Goal: Task Accomplishment & Management: Manage account settings

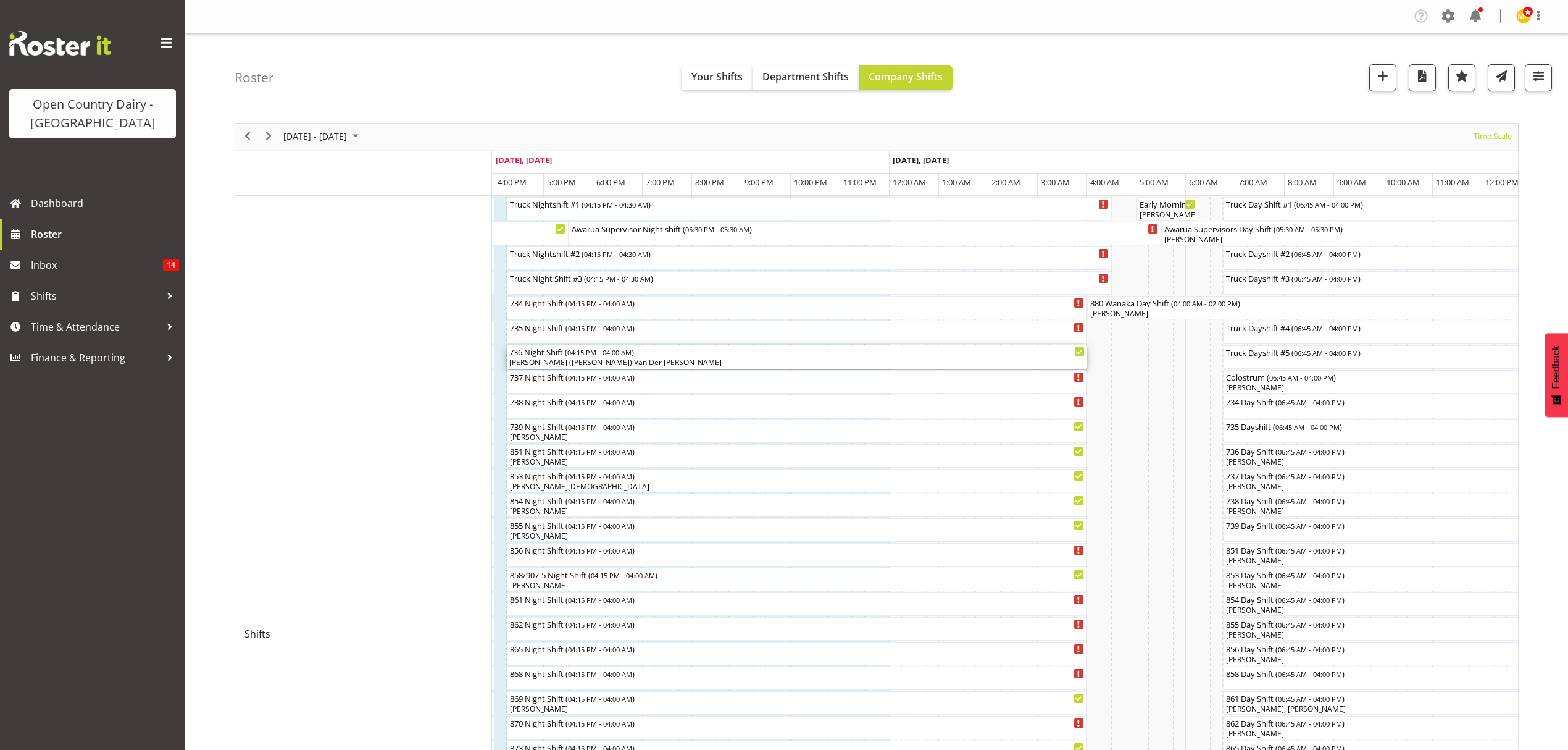
click at [598, 364] on div "[PERSON_NAME] ([PERSON_NAME]) Van Der [PERSON_NAME]" at bounding box center [796, 363] width 575 height 11
click at [0, 0] on div at bounding box center [0, 0] width 0 height 0
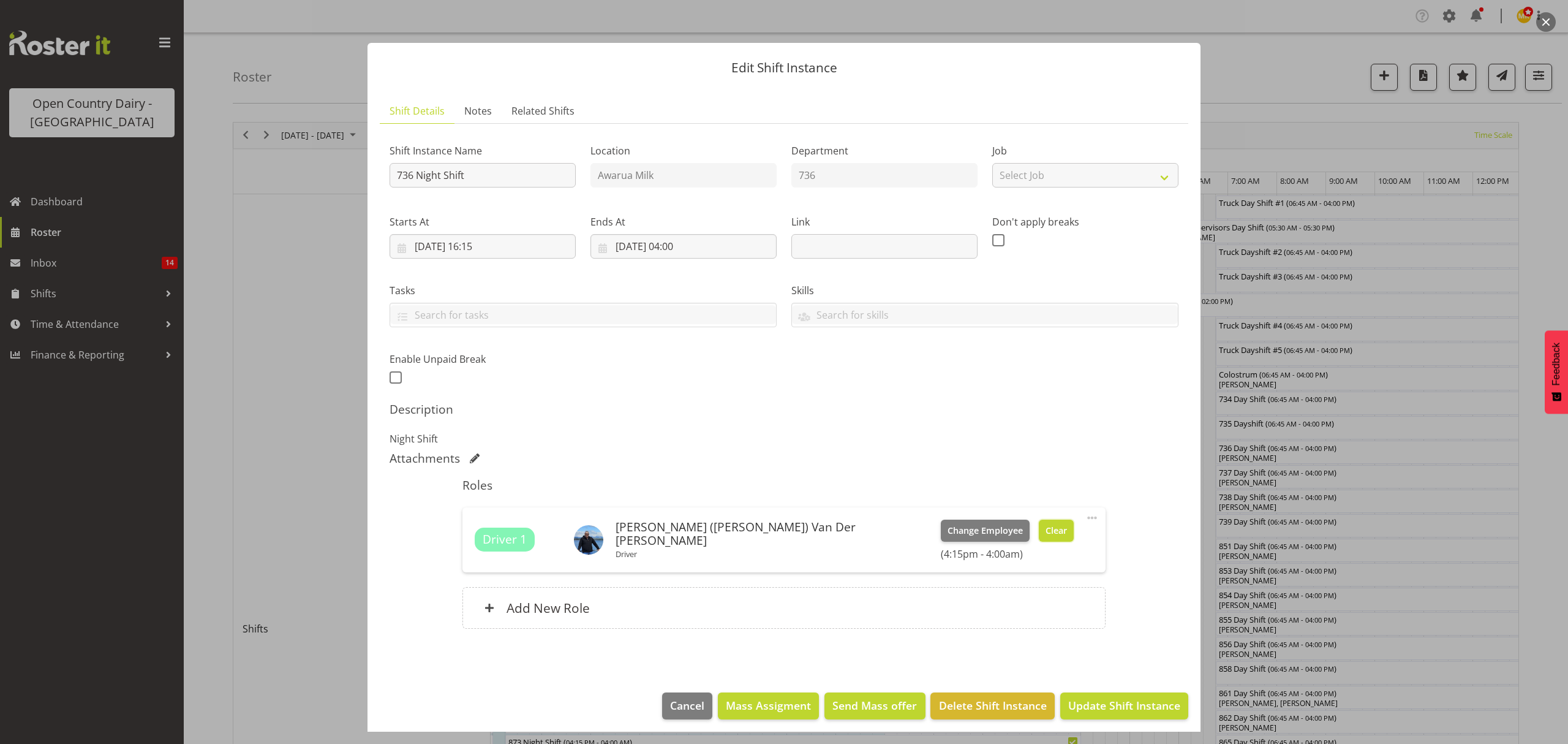
click at [1039, 527] on button "Clear" at bounding box center [1057, 530] width 35 height 22
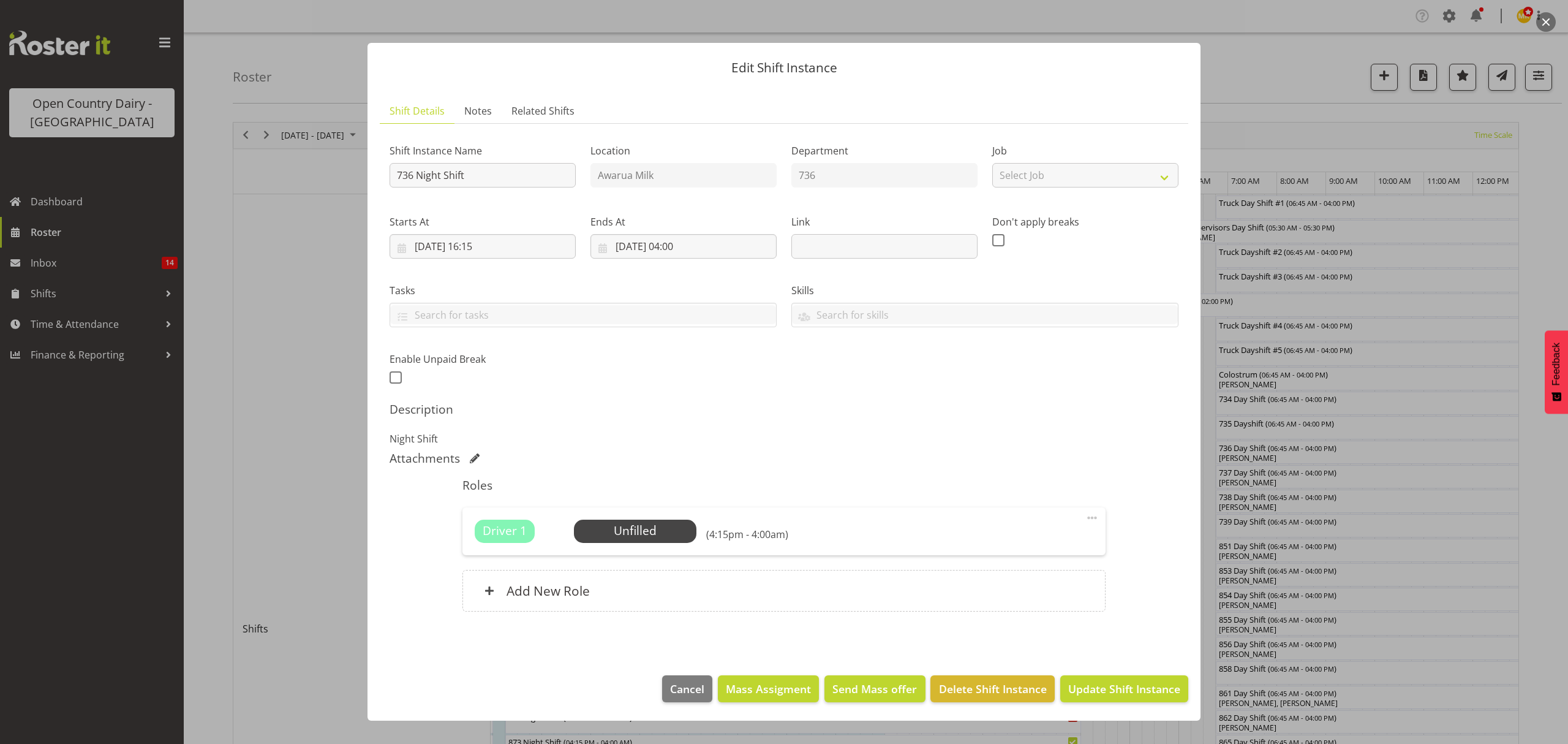
click at [670, 519] on div "Driver 1 Unfilled Select Employee (4:15pm - 4:00am) Edit Cover Role Delete" at bounding box center [784, 531] width 643 height 48
click at [670, 526] on span "Select Employee" at bounding box center [635, 530] width 91 height 18
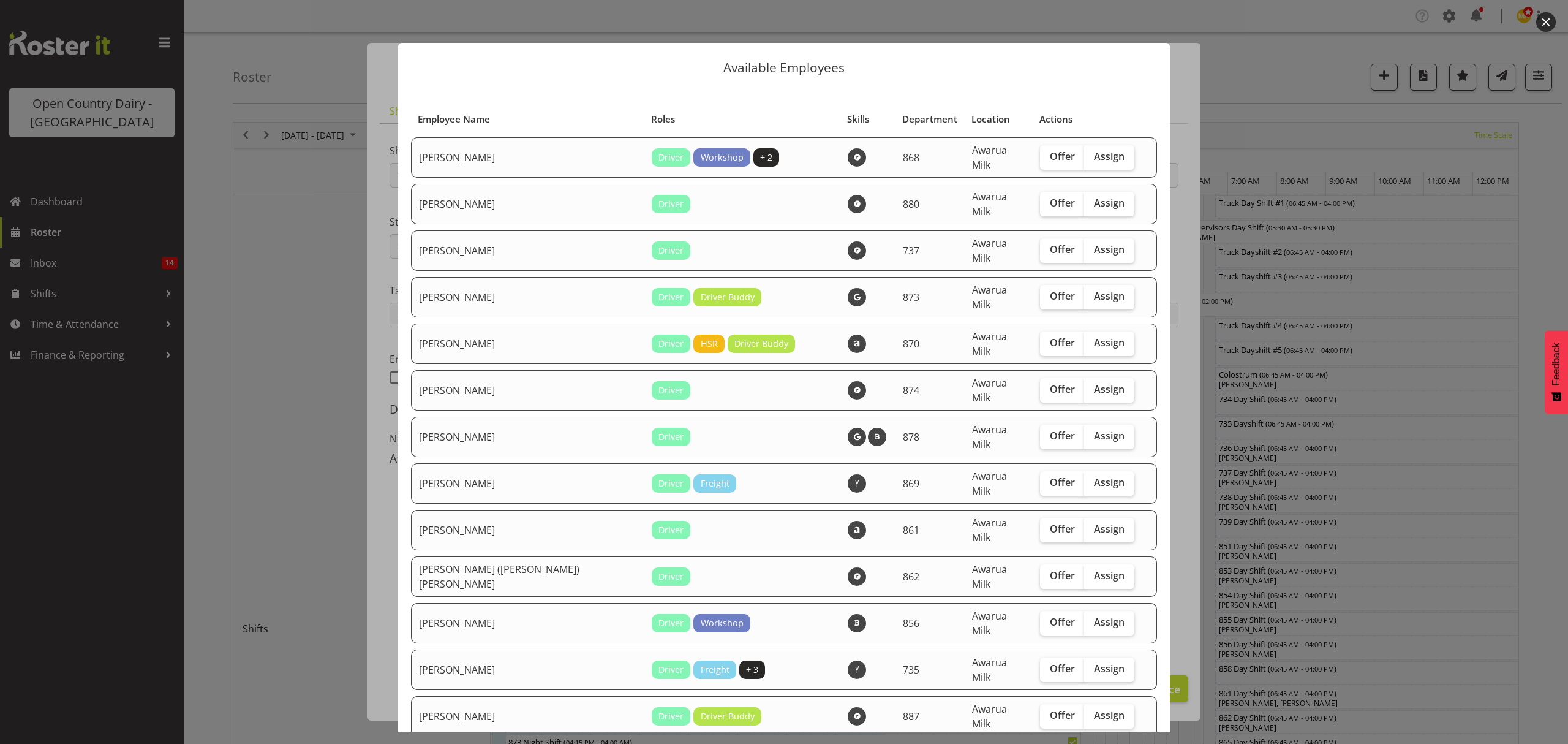
click at [830, 21] on div "Available Employees Employee Name Roles Skills Department Location Actions [PER…" at bounding box center [784, 372] width 797 height 719
click at [1301, 539] on div at bounding box center [784, 372] width 1568 height 744
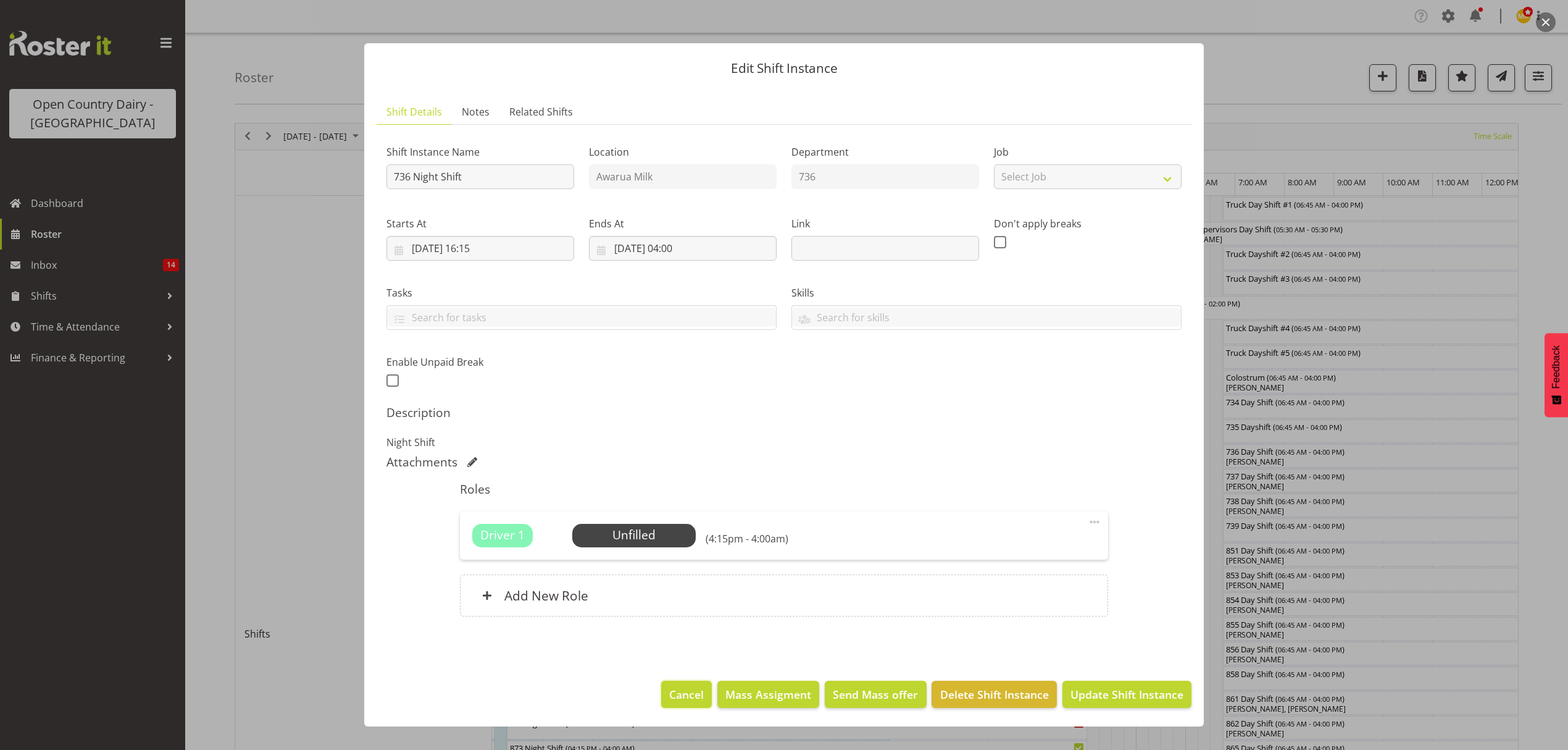
click at [693, 698] on span "Cancel" at bounding box center [686, 694] width 35 height 16
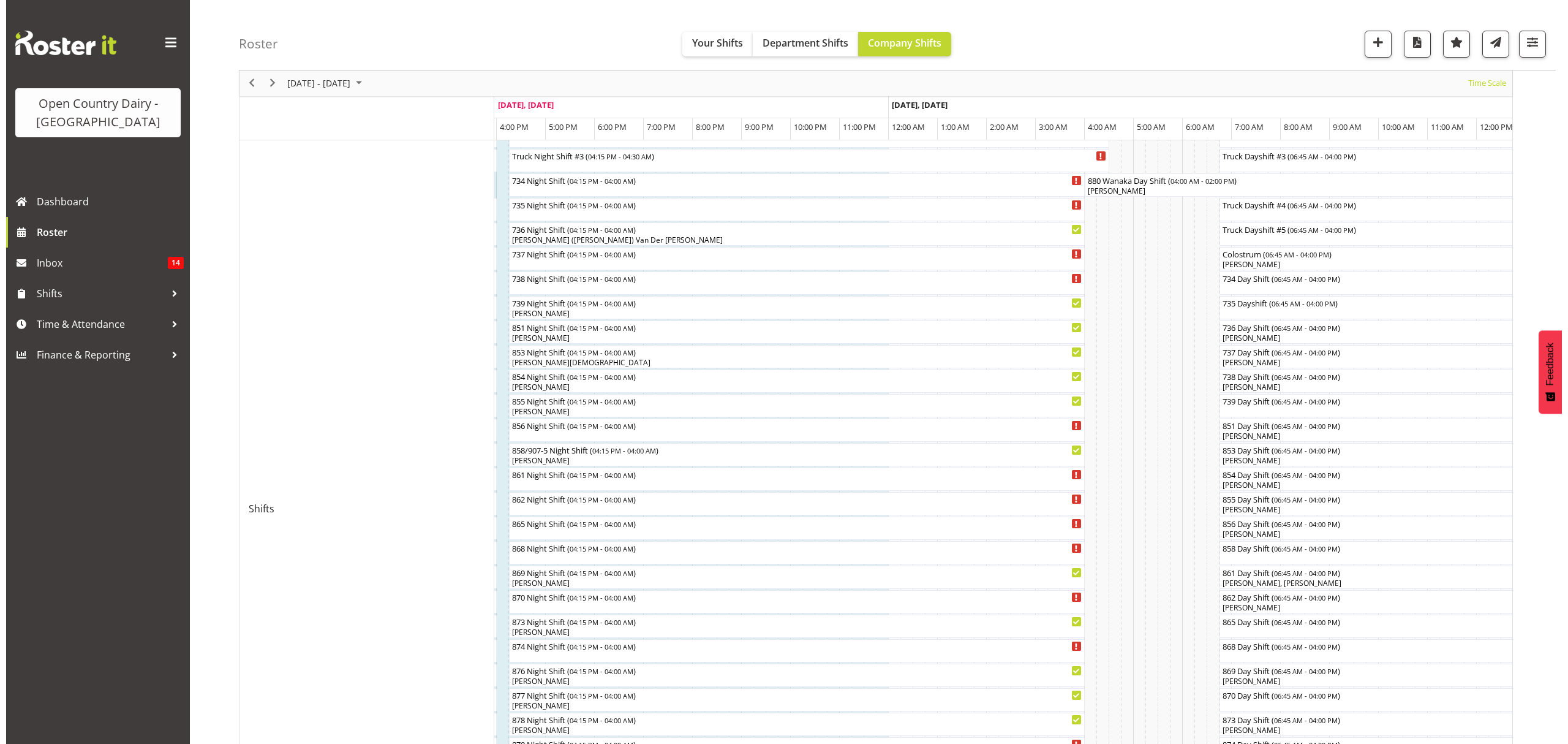
scroll to position [245, 0]
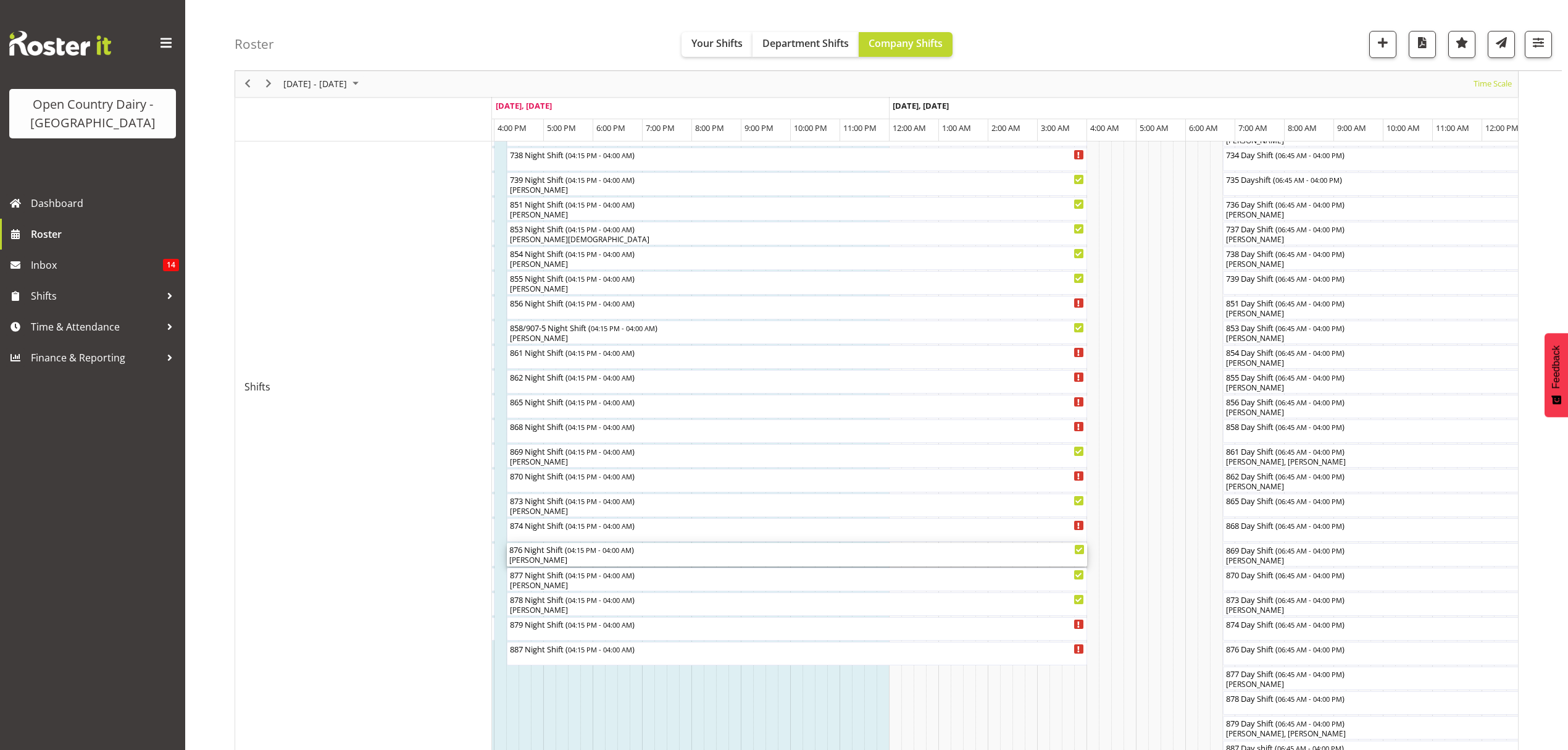
click at [626, 548] on span "04:15 PM - 04:00 AM" at bounding box center [599, 550] width 64 height 10
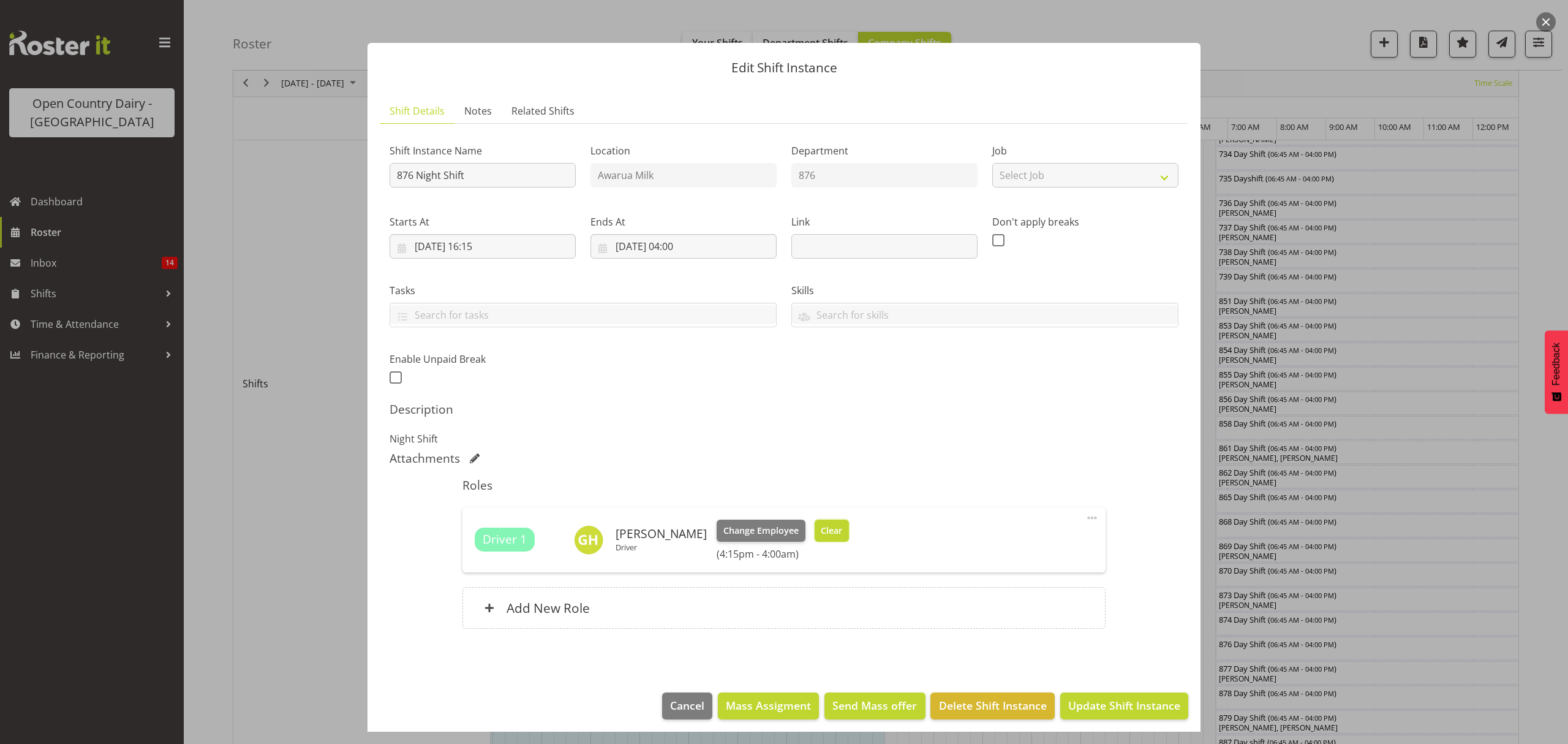
click at [839, 533] on button "Clear" at bounding box center [832, 530] width 35 height 22
click at [839, 533] on div "Driver 1 [PERSON_NAME] Driver Change Employee Clear (4:15pm - 4:00am)" at bounding box center [783, 539] width 618 height 40
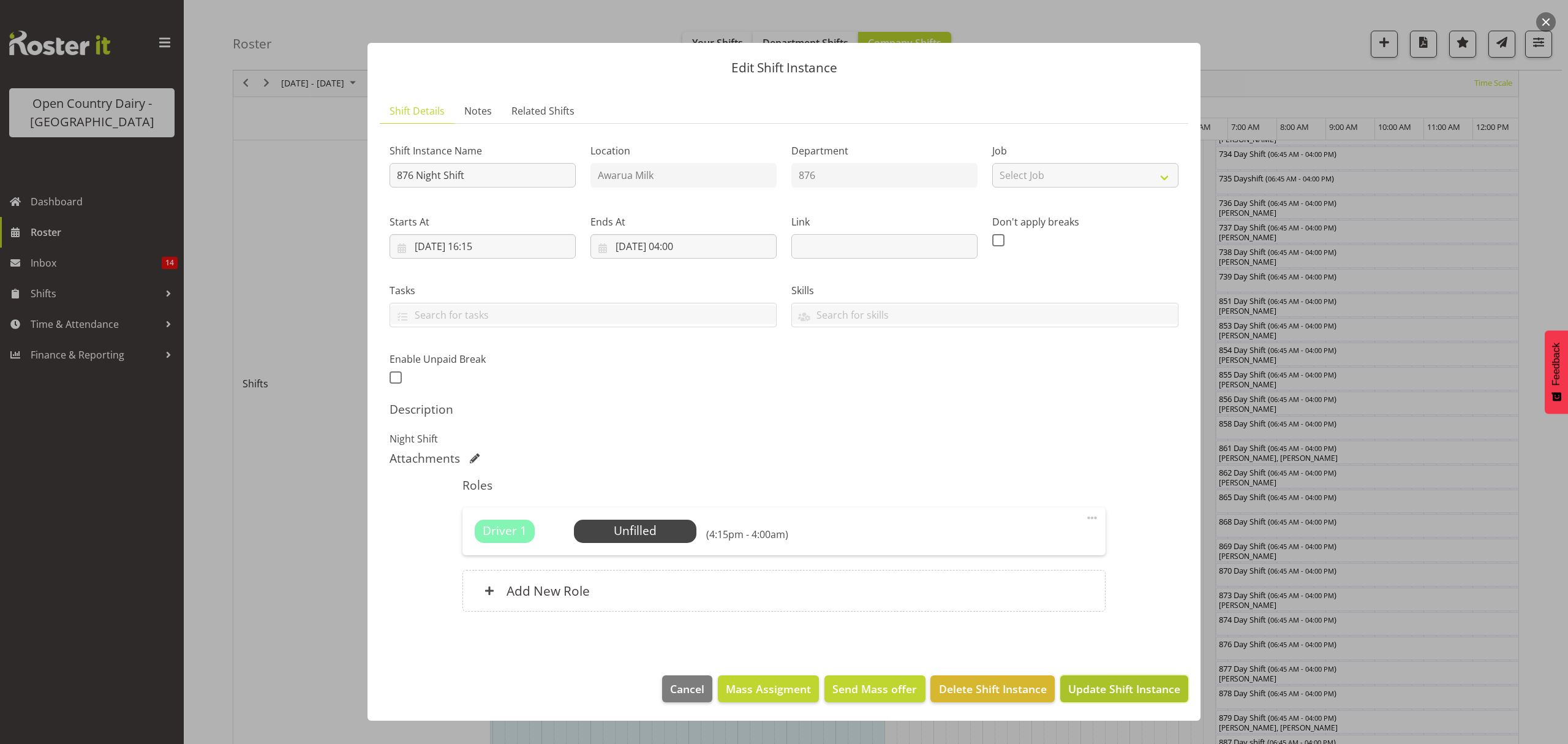
click at [1094, 692] on span "Update Shift Instance" at bounding box center [1124, 688] width 112 height 16
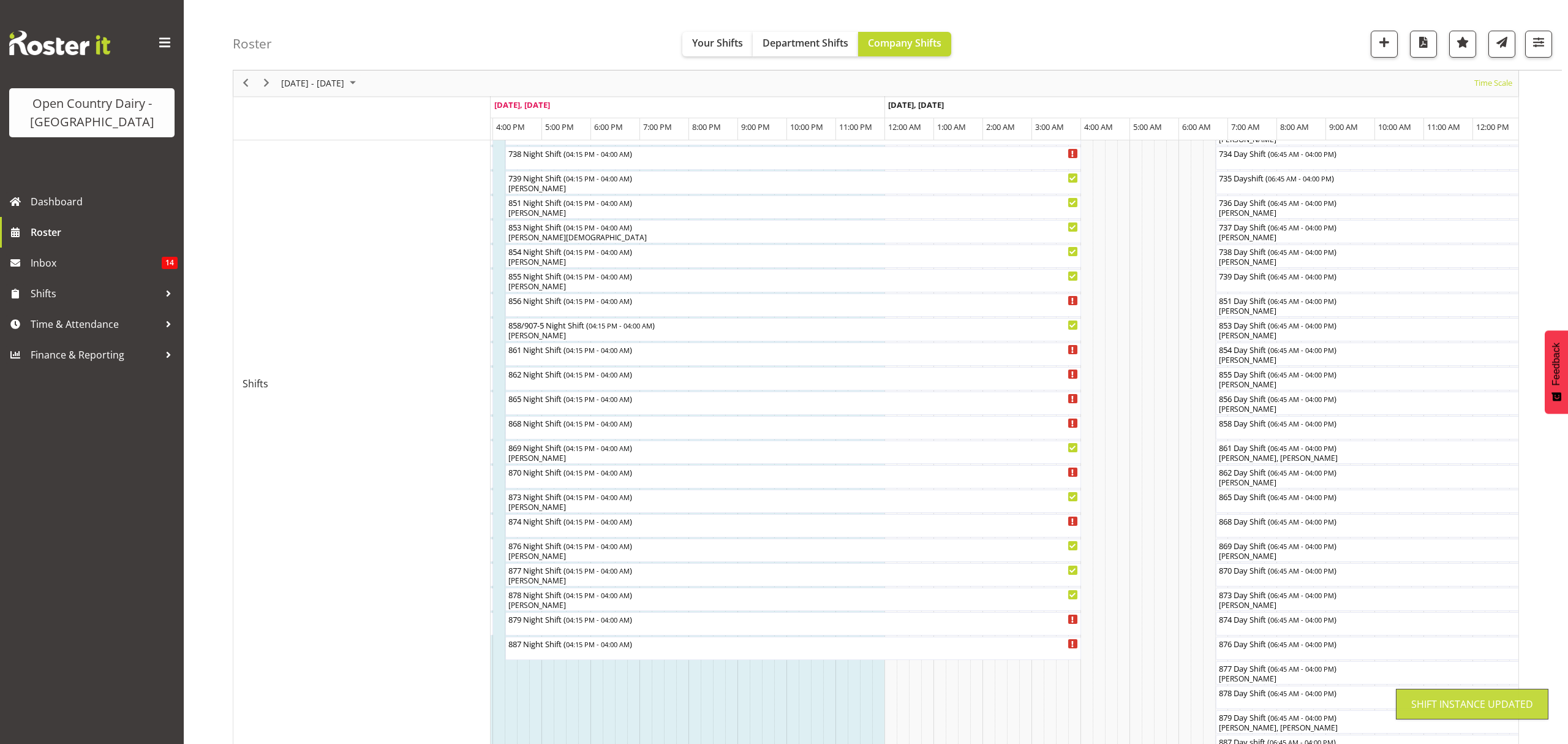
scroll to position [0, 0]
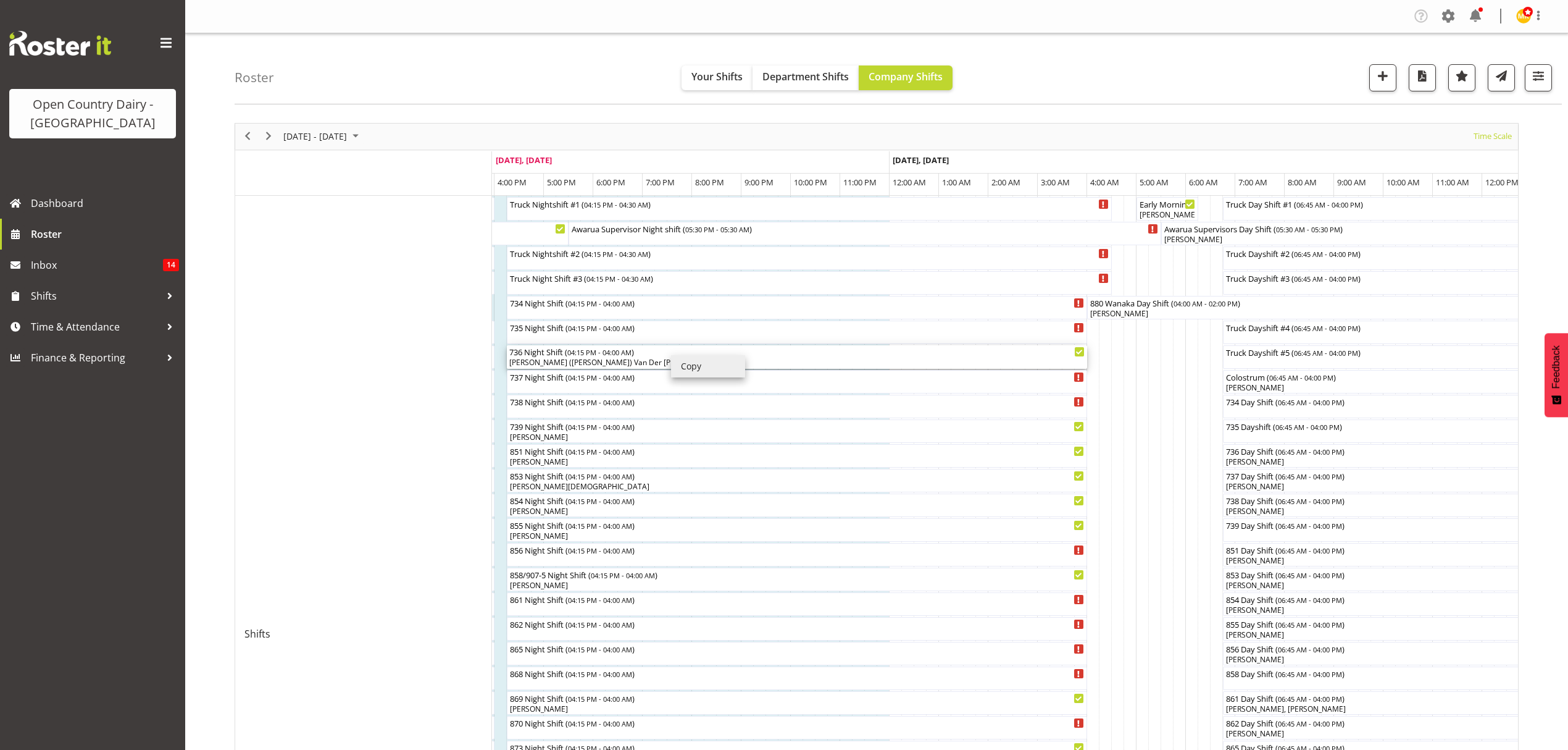
click at [606, 356] on span "04:15 PM - 04:00 AM" at bounding box center [599, 352] width 64 height 10
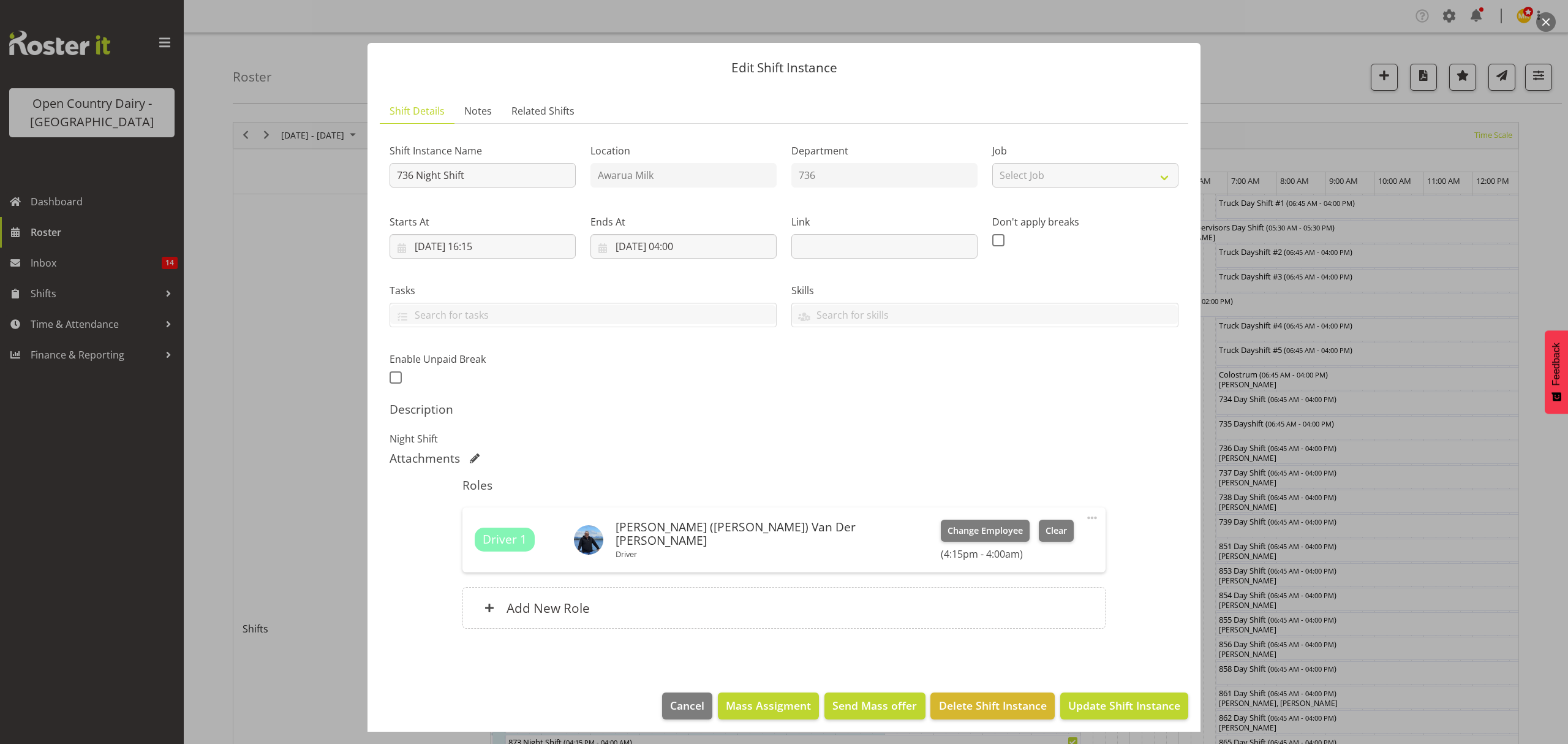
click at [899, 530] on div "Driver 1 [PERSON_NAME] ([PERSON_NAME]) [PERSON_NAME] [PERSON_NAME] Driver Chang…" at bounding box center [783, 539] width 618 height 40
click at [878, 515] on div "Driver 1 [PERSON_NAME] ([PERSON_NAME]) [PERSON_NAME] [PERSON_NAME] Driver Chang…" at bounding box center [784, 540] width 643 height 65
click at [1046, 525] on span "Clear" at bounding box center [1056, 530] width 21 height 13
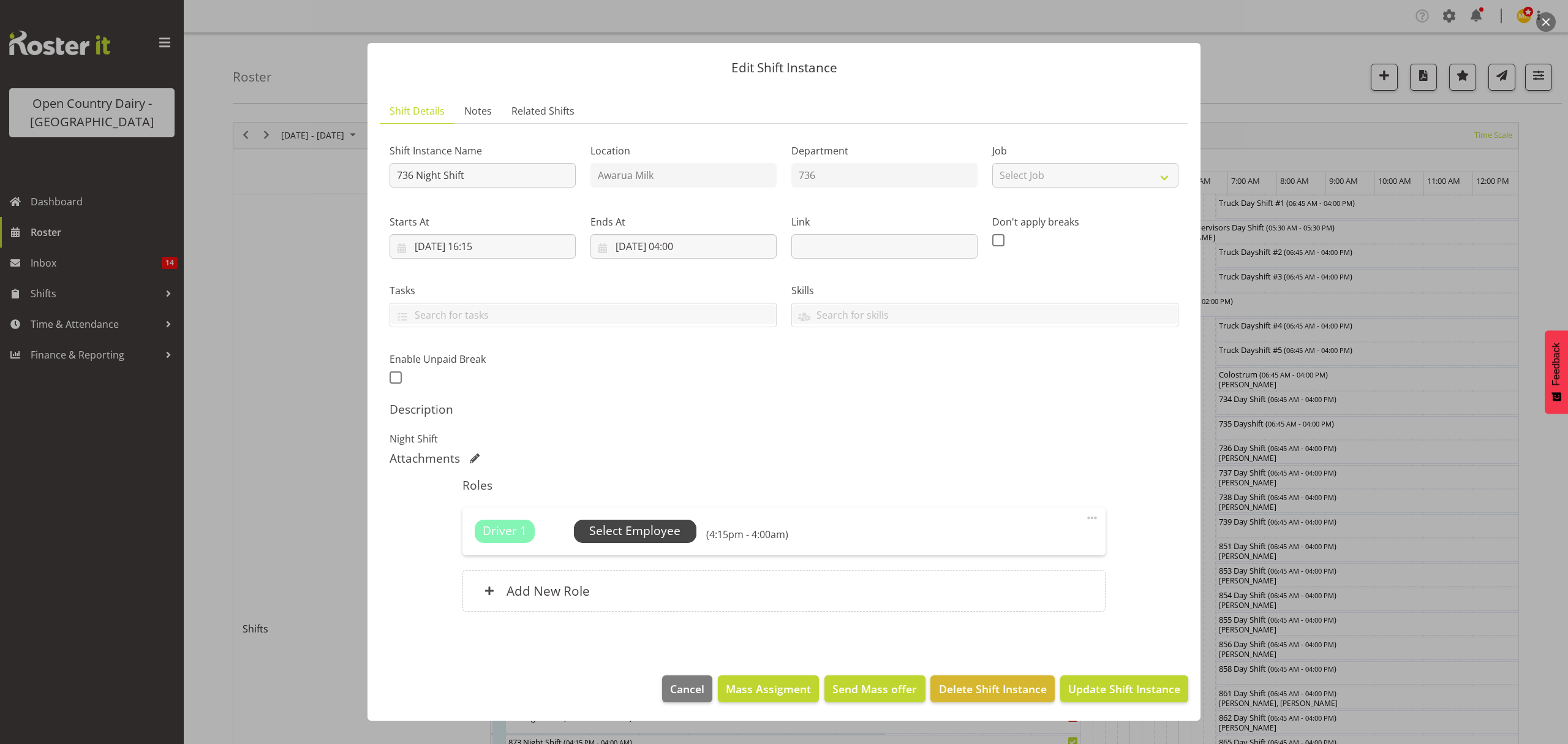
click at [662, 532] on span "Select Employee" at bounding box center [635, 530] width 91 height 18
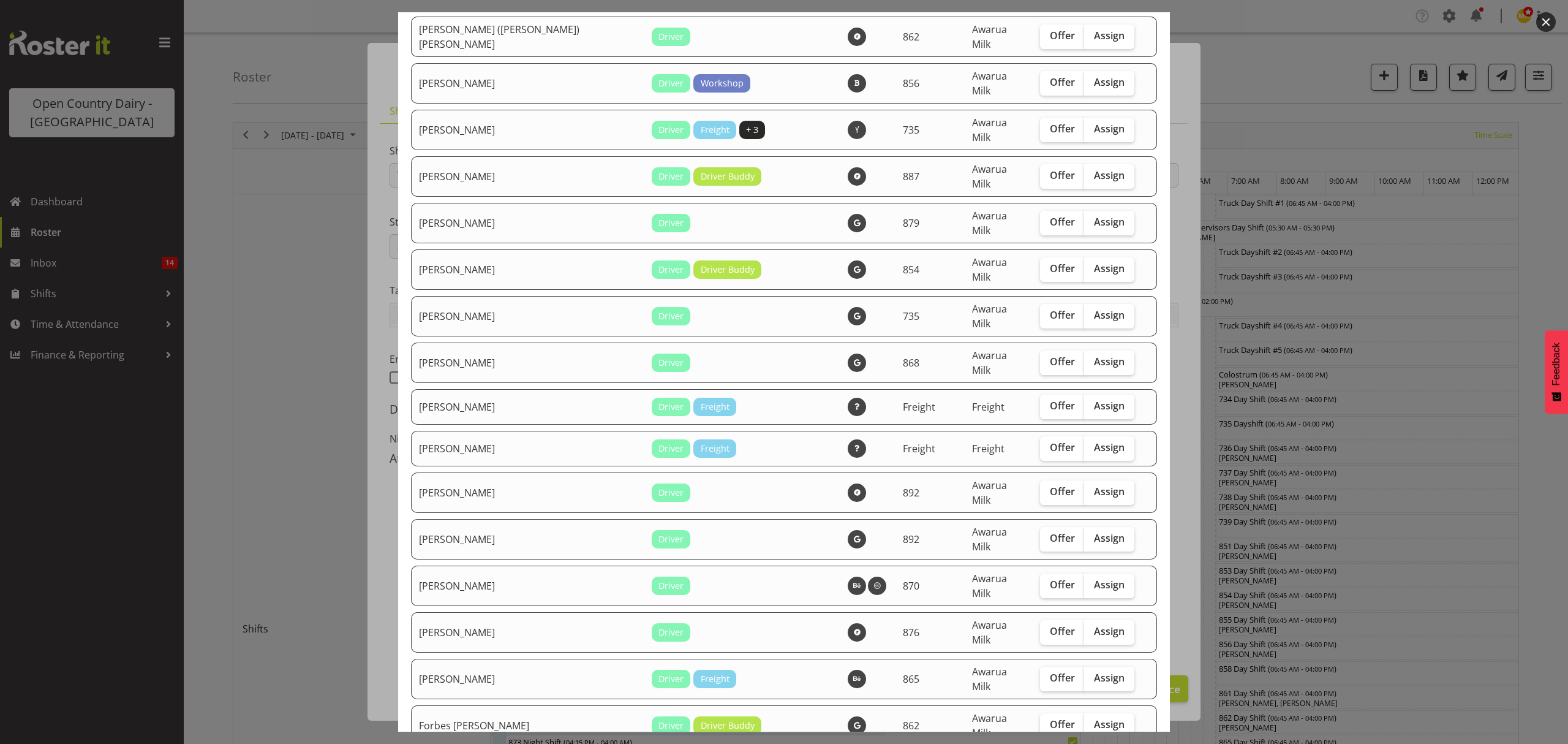
scroll to position [572, 0]
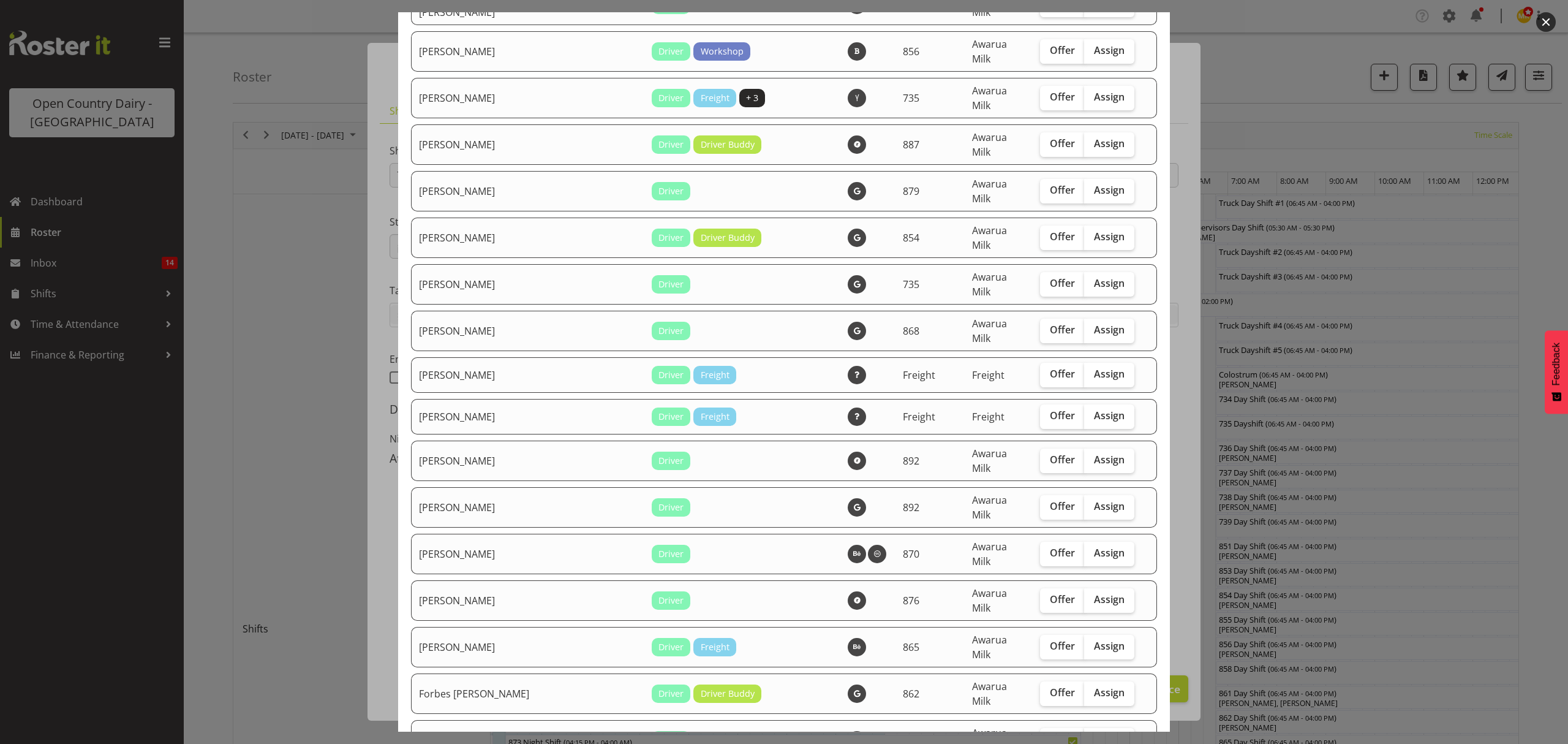
click at [1094, 733] on span "Assign" at bounding box center [1109, 739] width 31 height 13
click at [1084, 735] on input "Assign" at bounding box center [1088, 739] width 8 height 8
checkbox input "true"
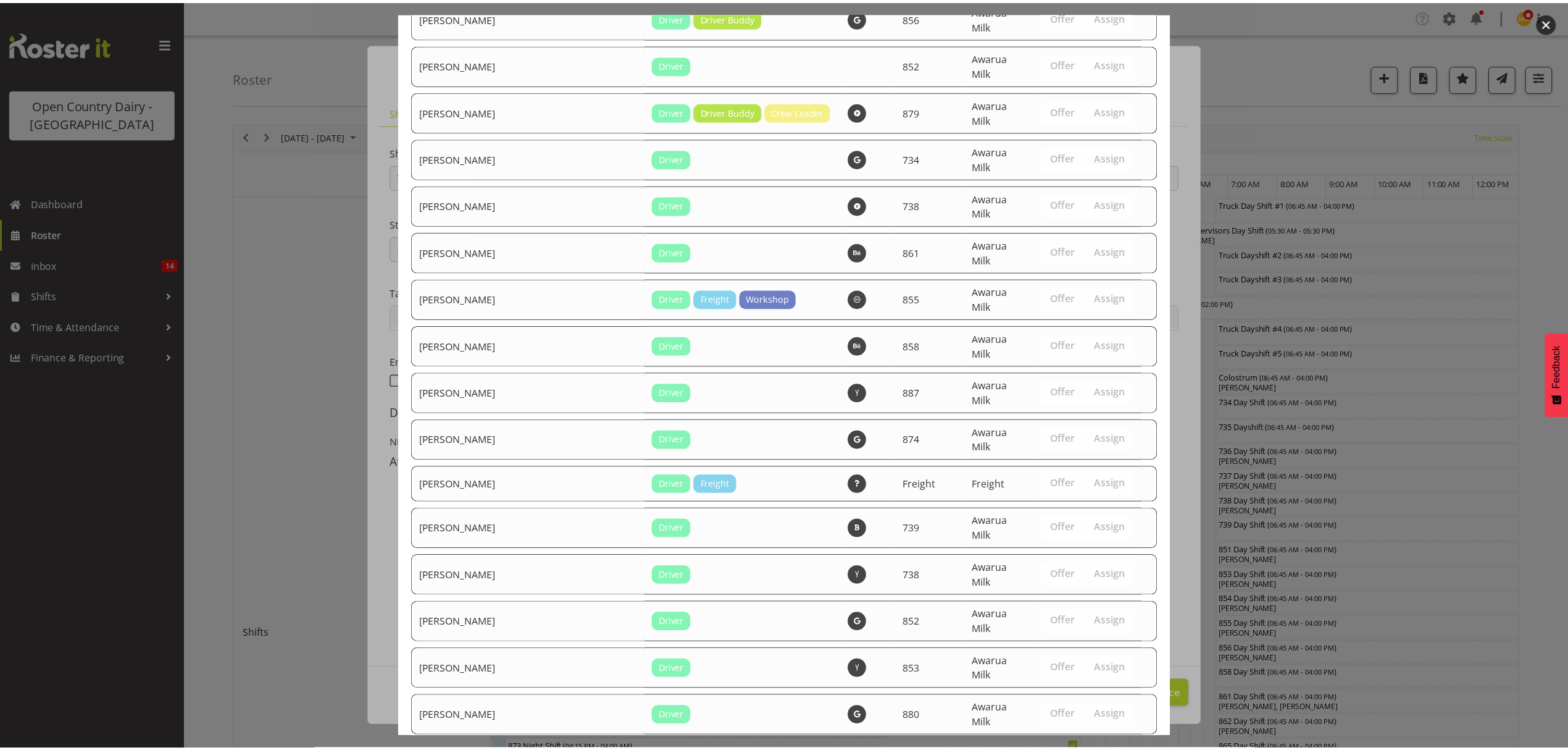
scroll to position [1781, 0]
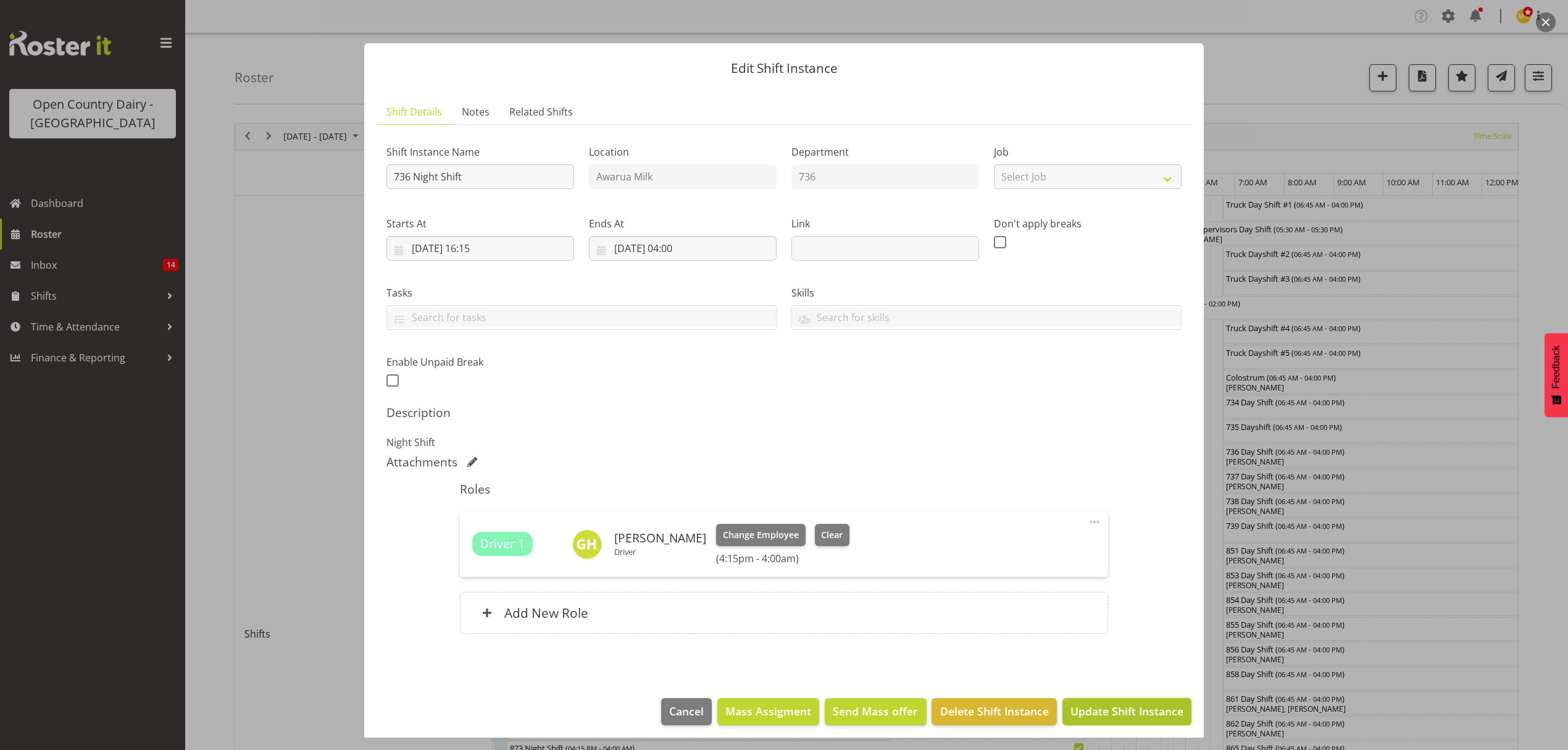
click at [1120, 708] on span "Update Shift Instance" at bounding box center [1126, 710] width 113 height 16
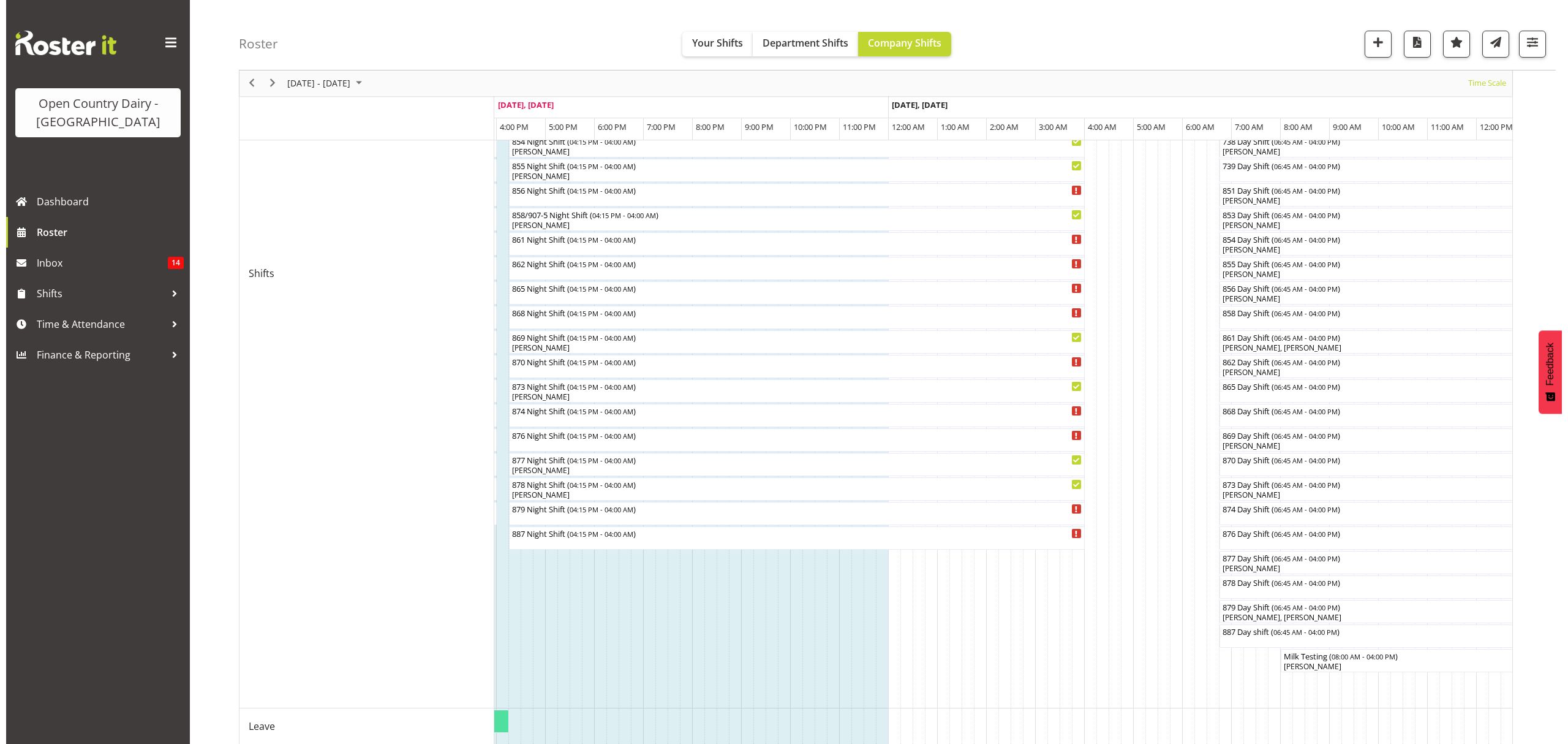
scroll to position [408, 0]
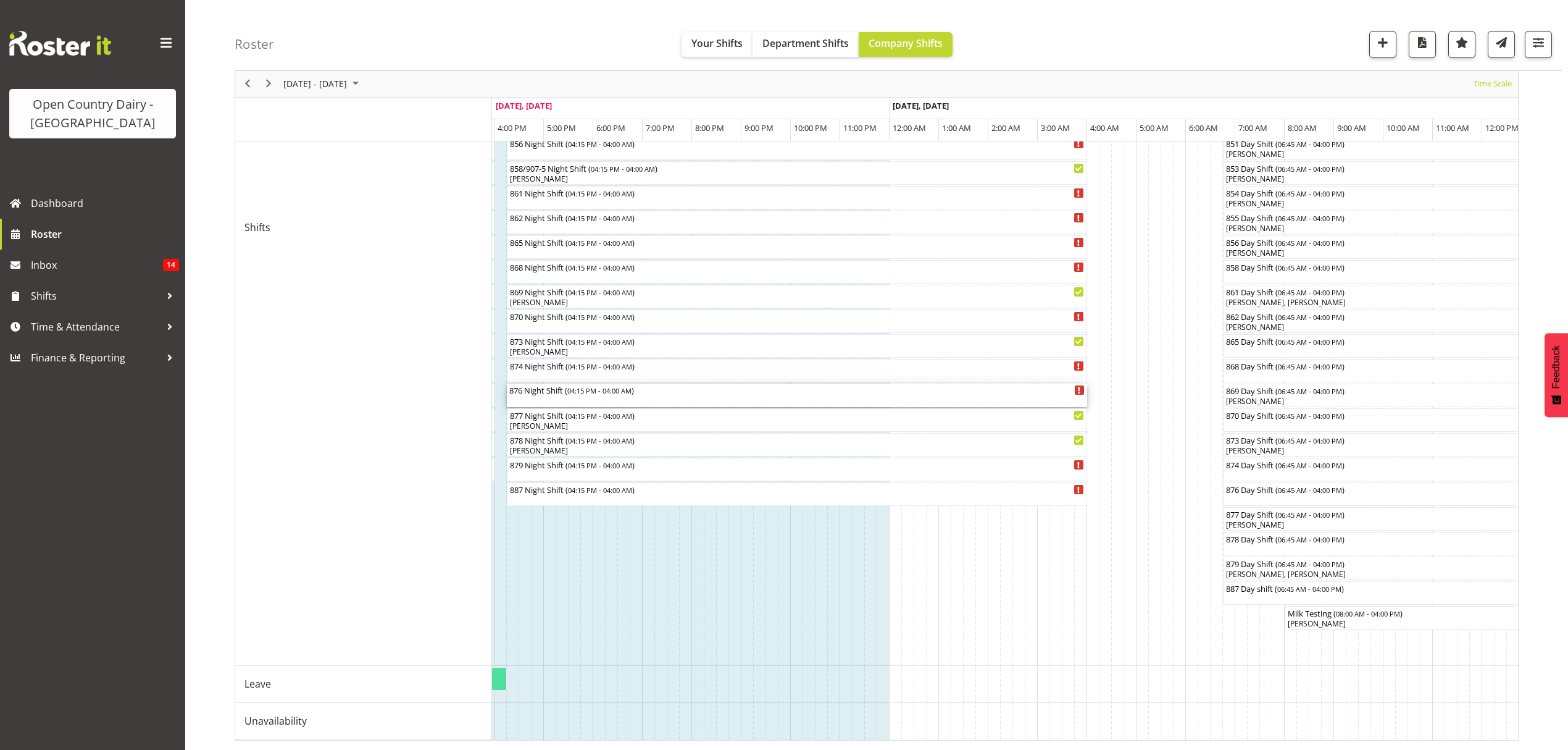
click at [633, 391] on div "876 Night Shift ( 04:15 PM - 04:00 AM )" at bounding box center [796, 395] width 575 height 24
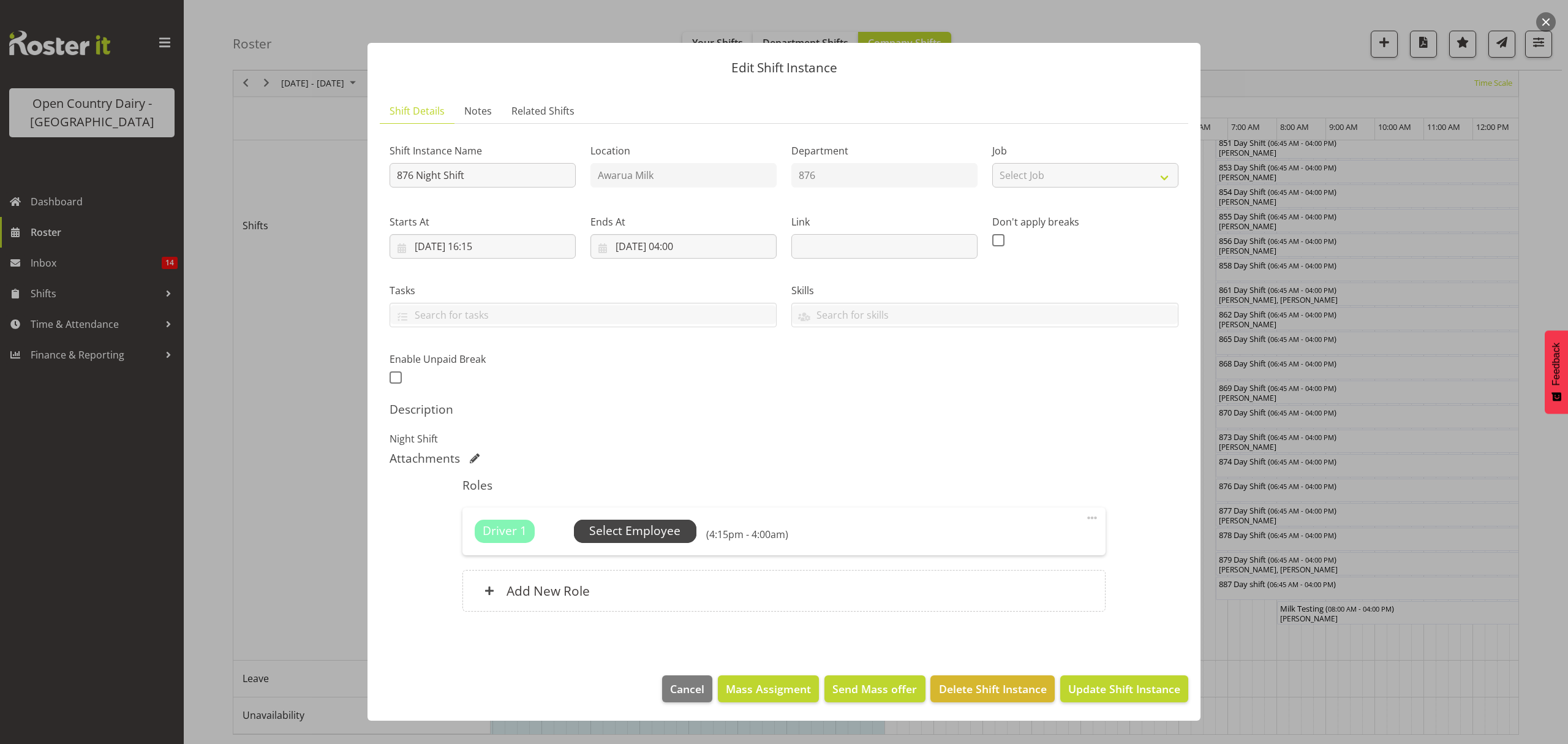
click at [672, 526] on span "Select Employee" at bounding box center [635, 530] width 91 height 18
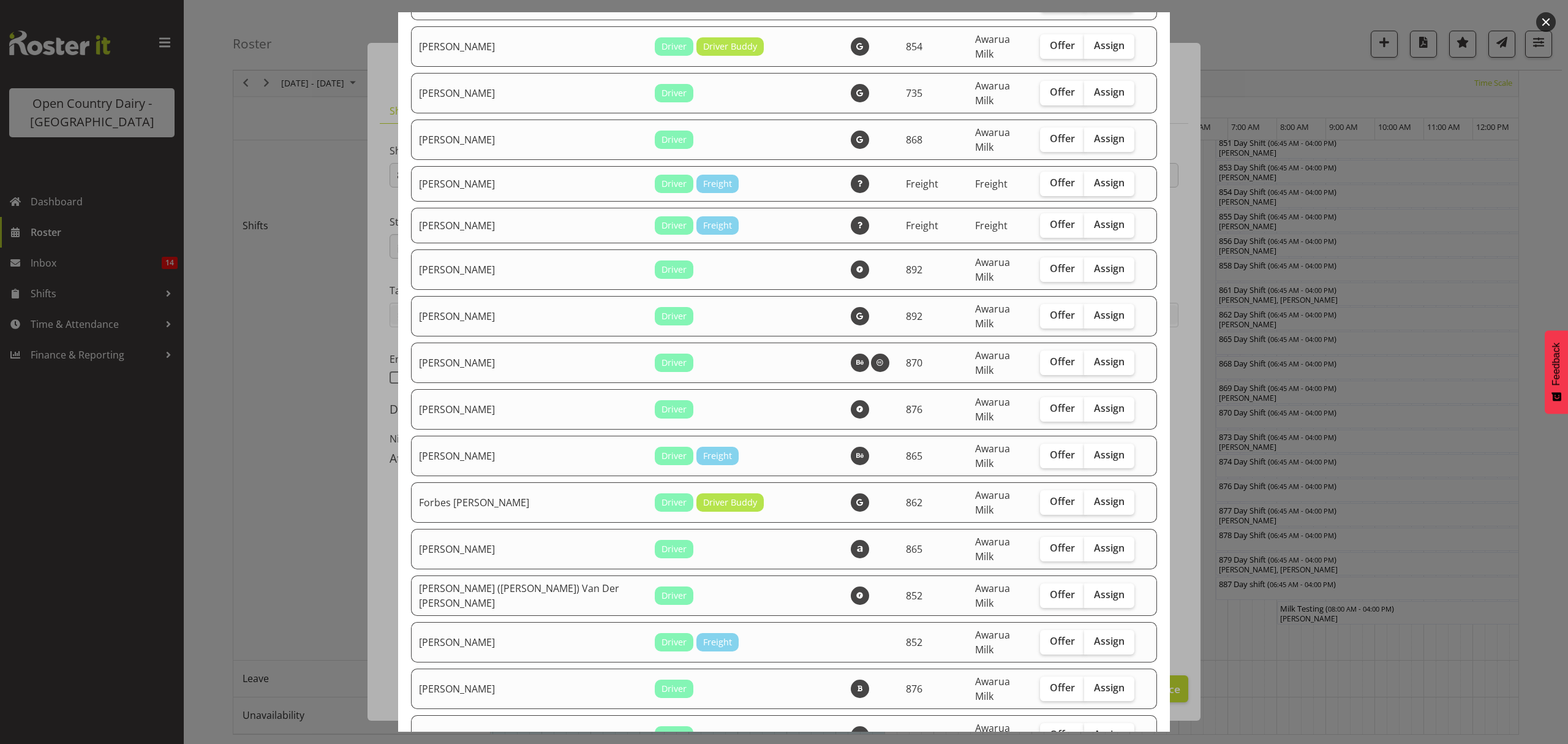
scroll to position [816, 0]
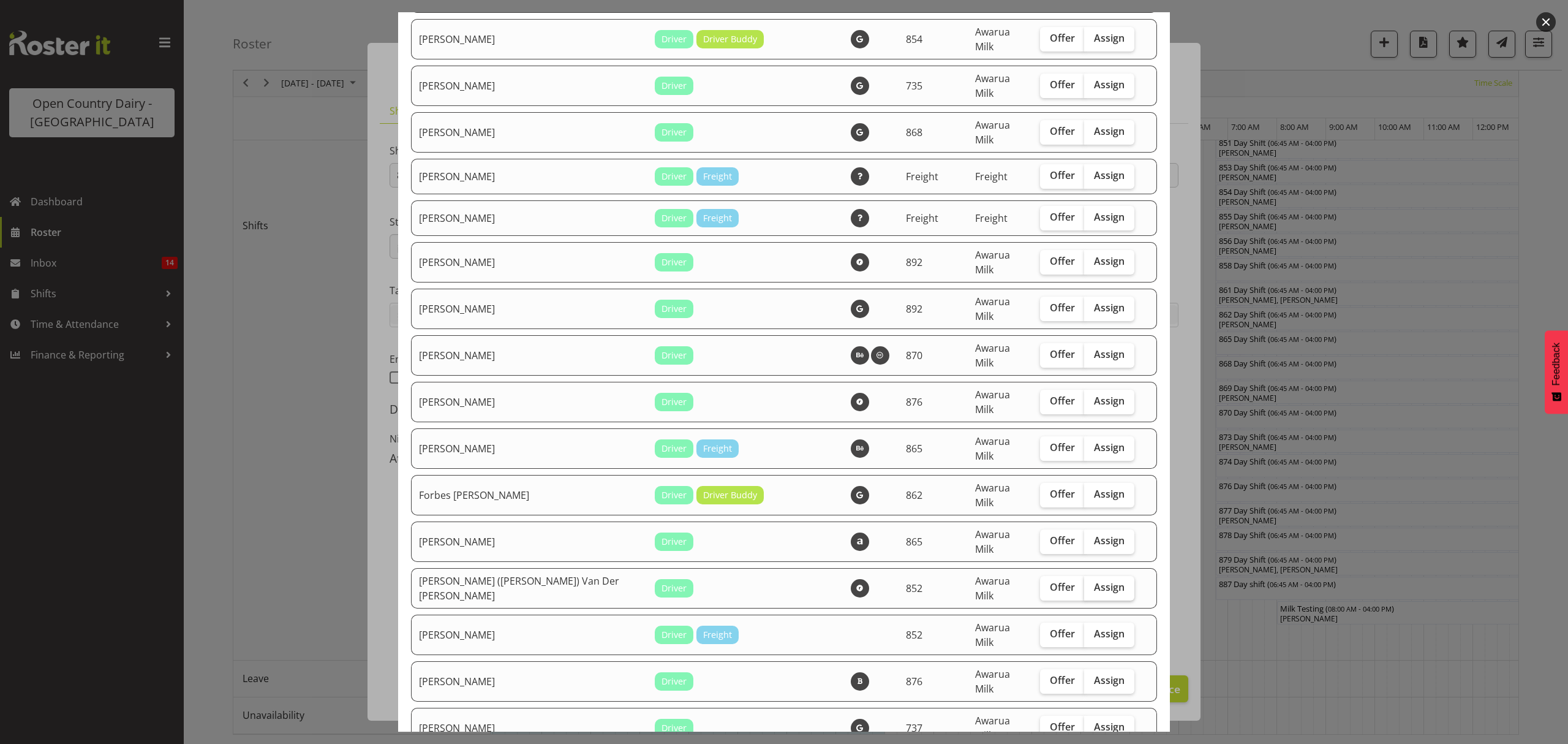
click at [1084, 576] on label "Assign" at bounding box center [1109, 588] width 50 height 24
click at [1084, 583] on input "Assign" at bounding box center [1088, 587] width 8 height 8
checkbox input "true"
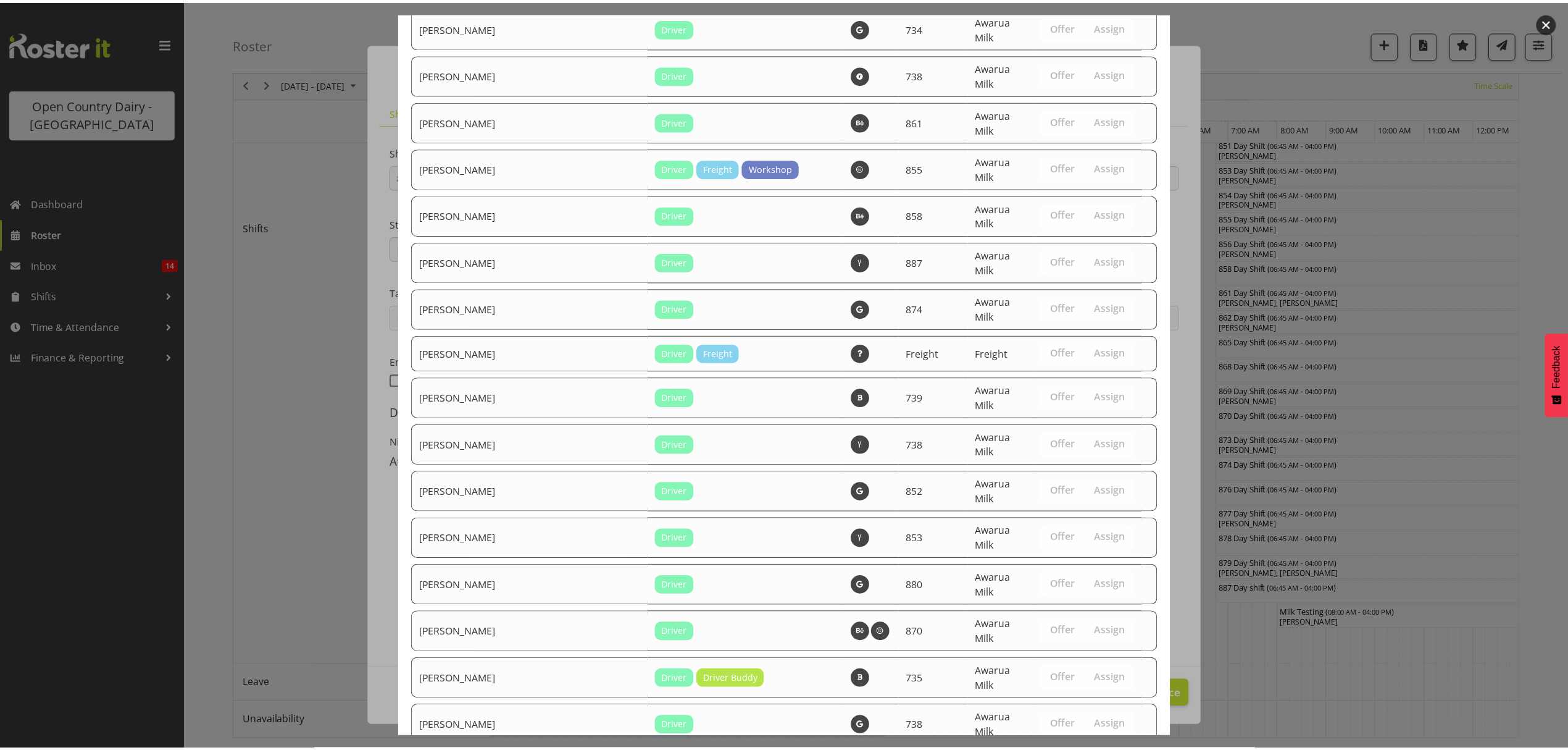
scroll to position [1865, 0]
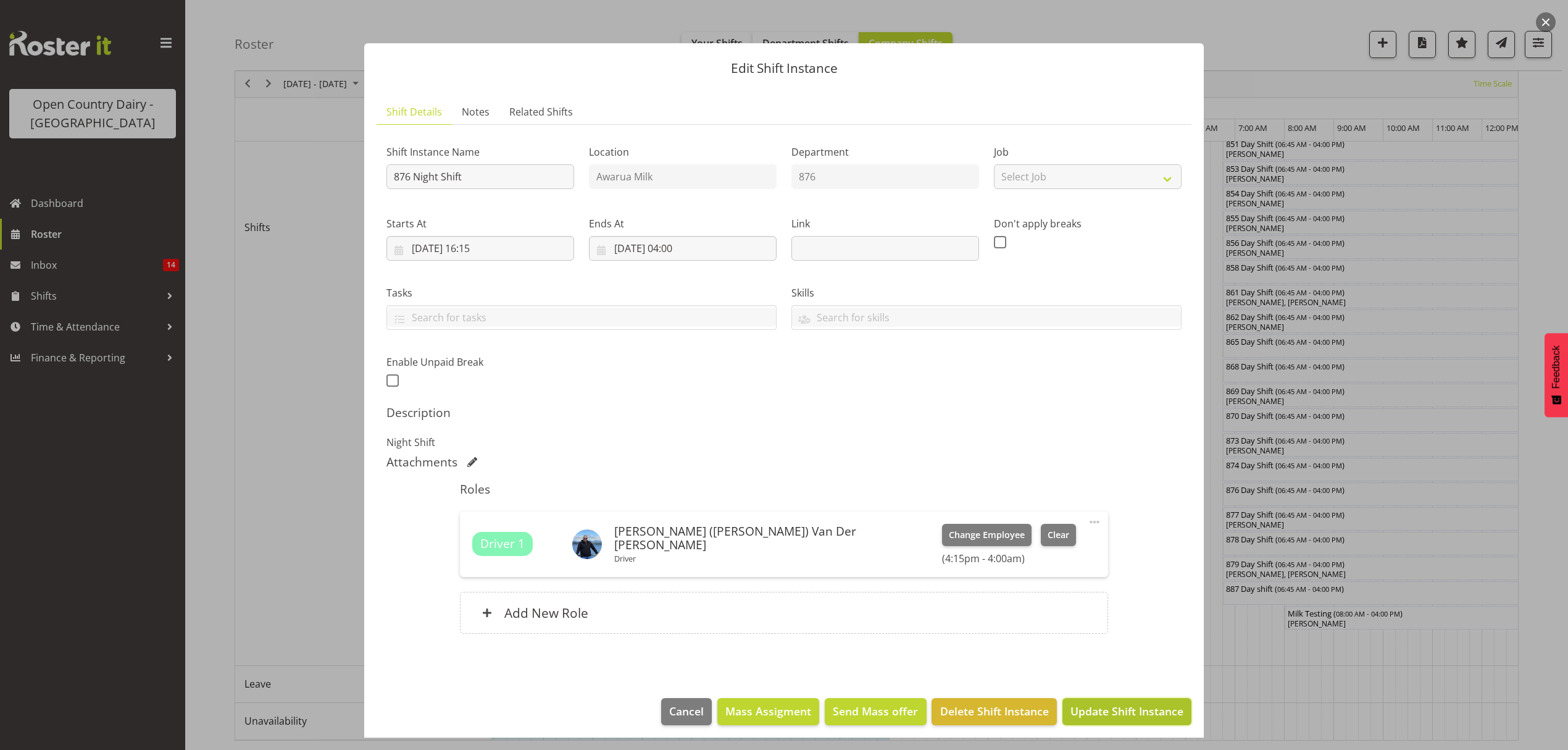
click at [1141, 708] on span "Update Shift Instance" at bounding box center [1126, 710] width 113 height 16
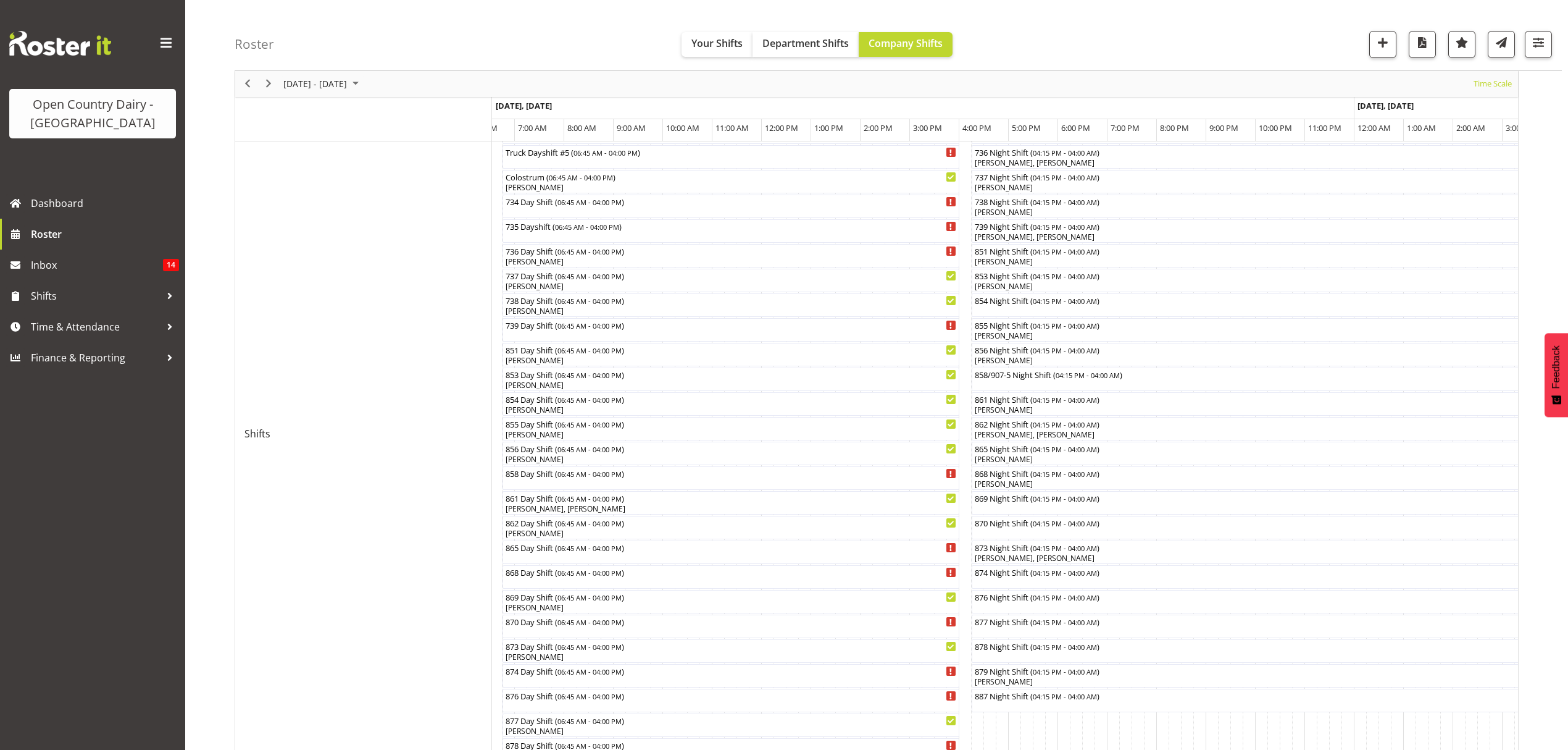
scroll to position [0, 0]
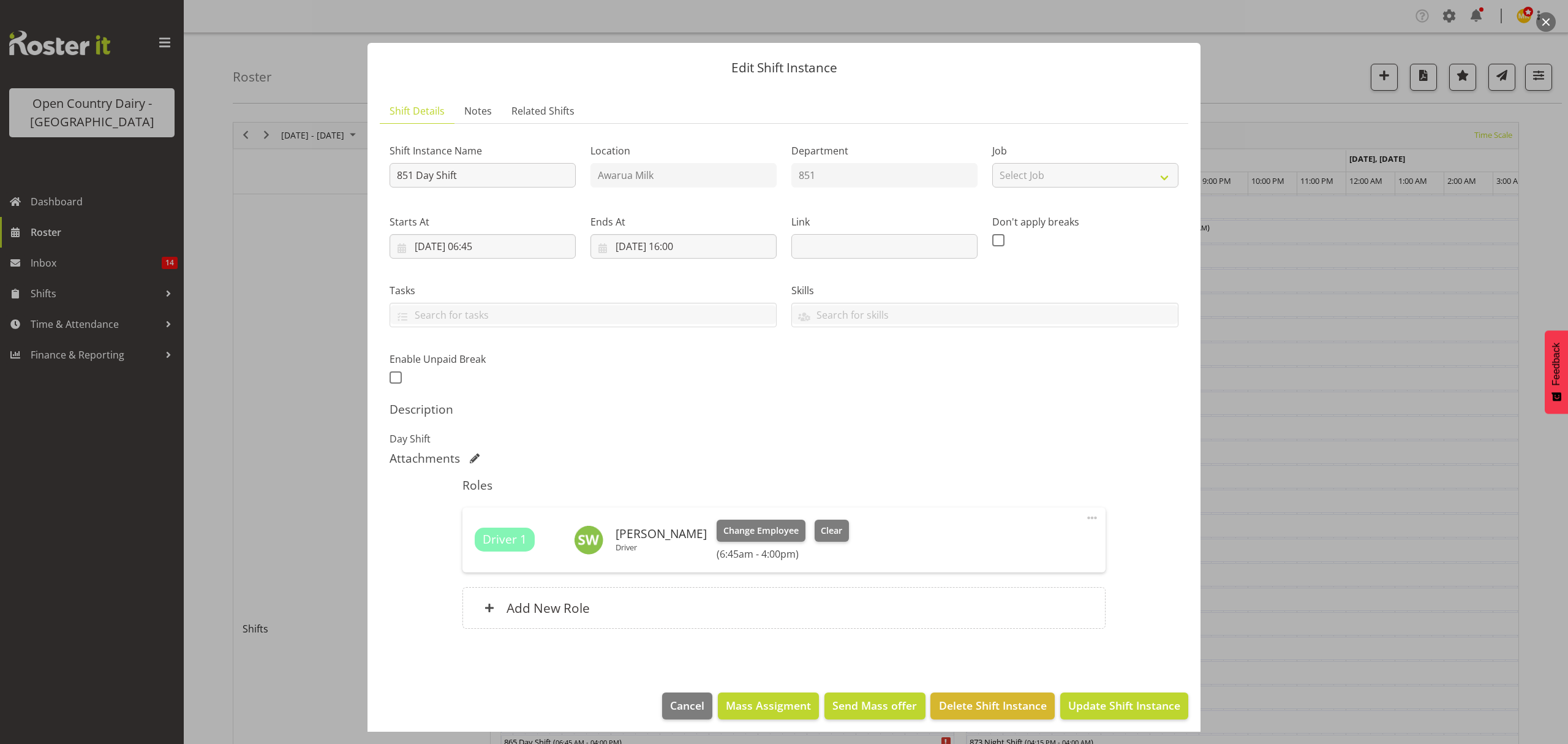
click at [351, 64] on div at bounding box center [784, 372] width 1568 height 744
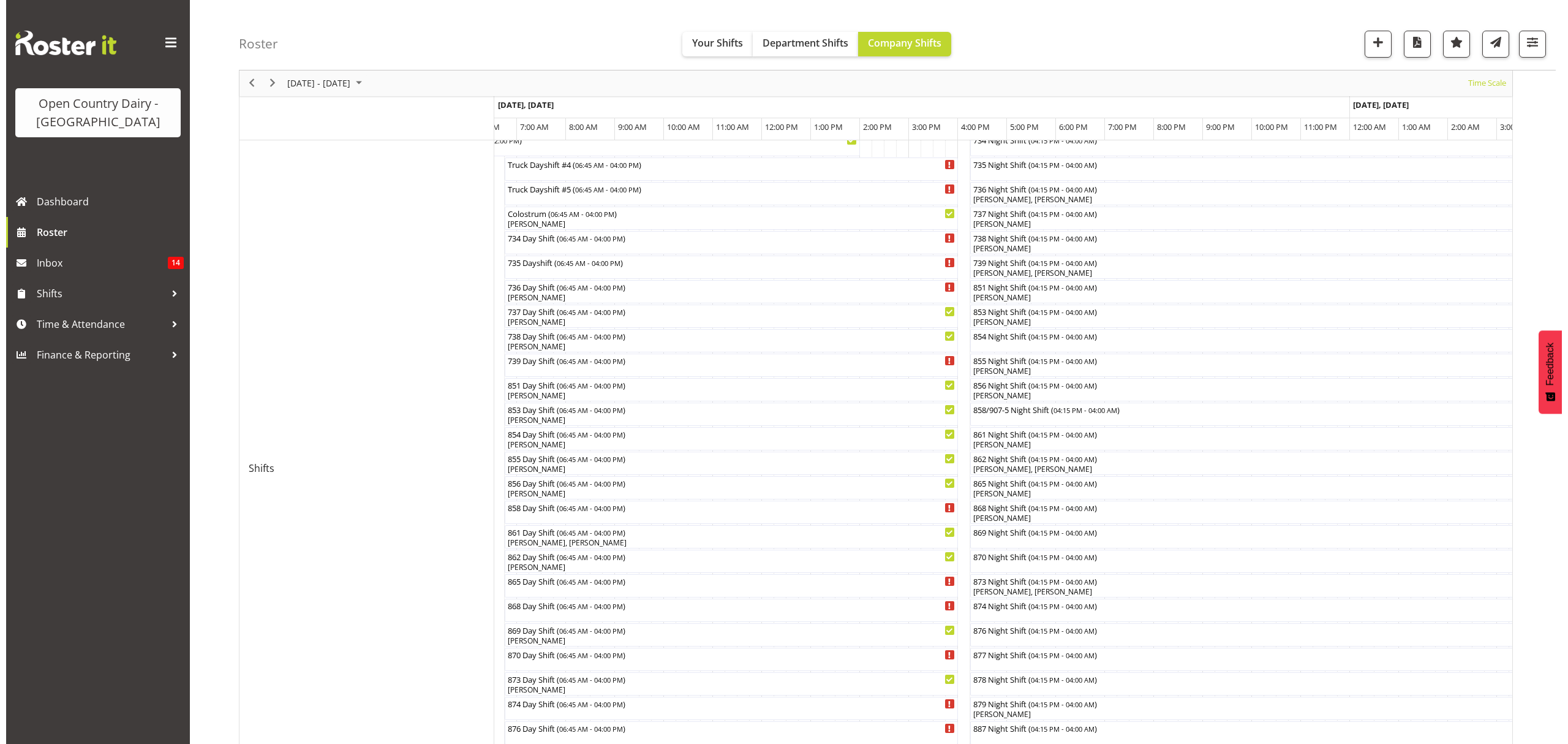
scroll to position [163, 0]
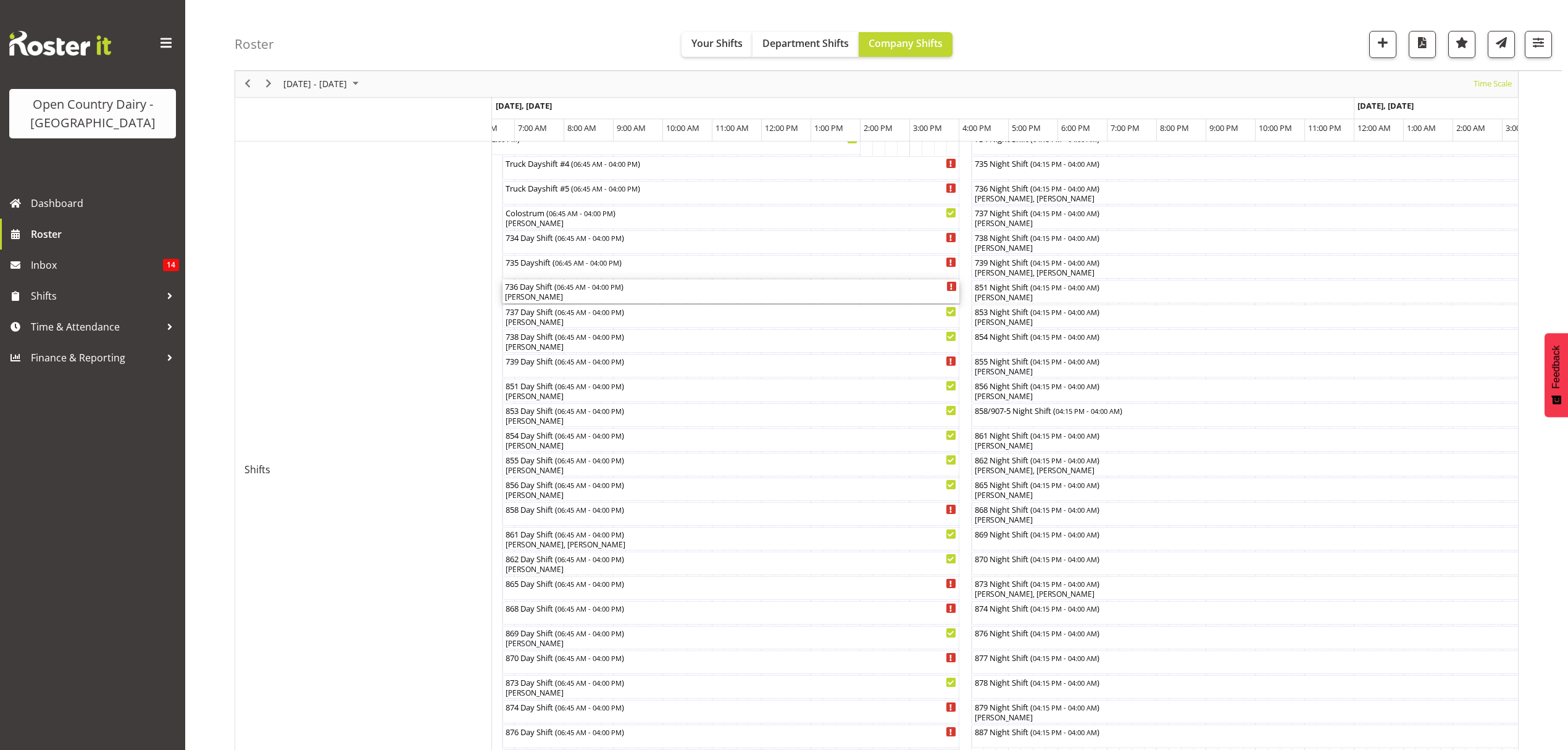
click at [608, 302] on div "[PERSON_NAME]" at bounding box center [731, 297] width 452 height 11
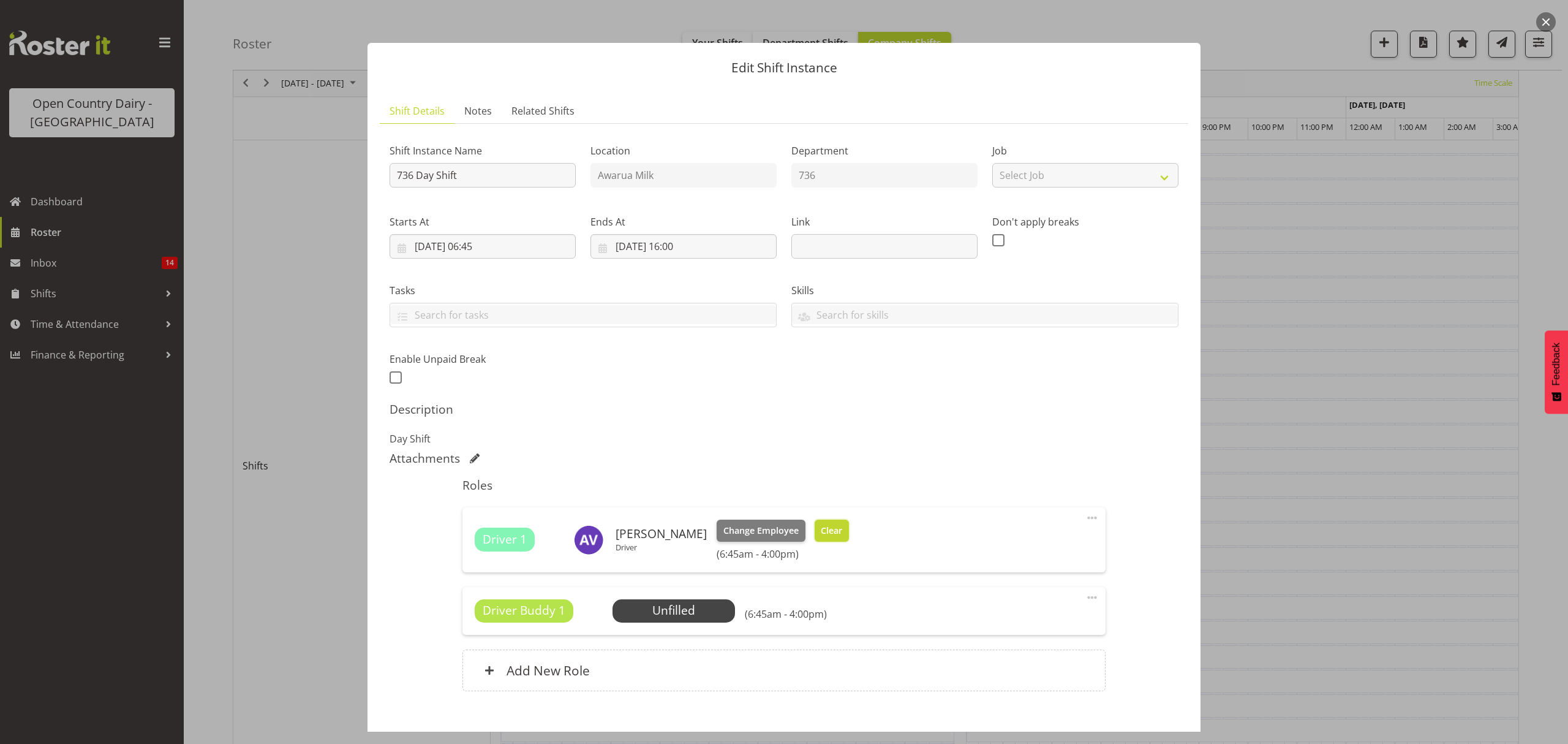
click at [831, 533] on span "Clear" at bounding box center [831, 530] width 21 height 13
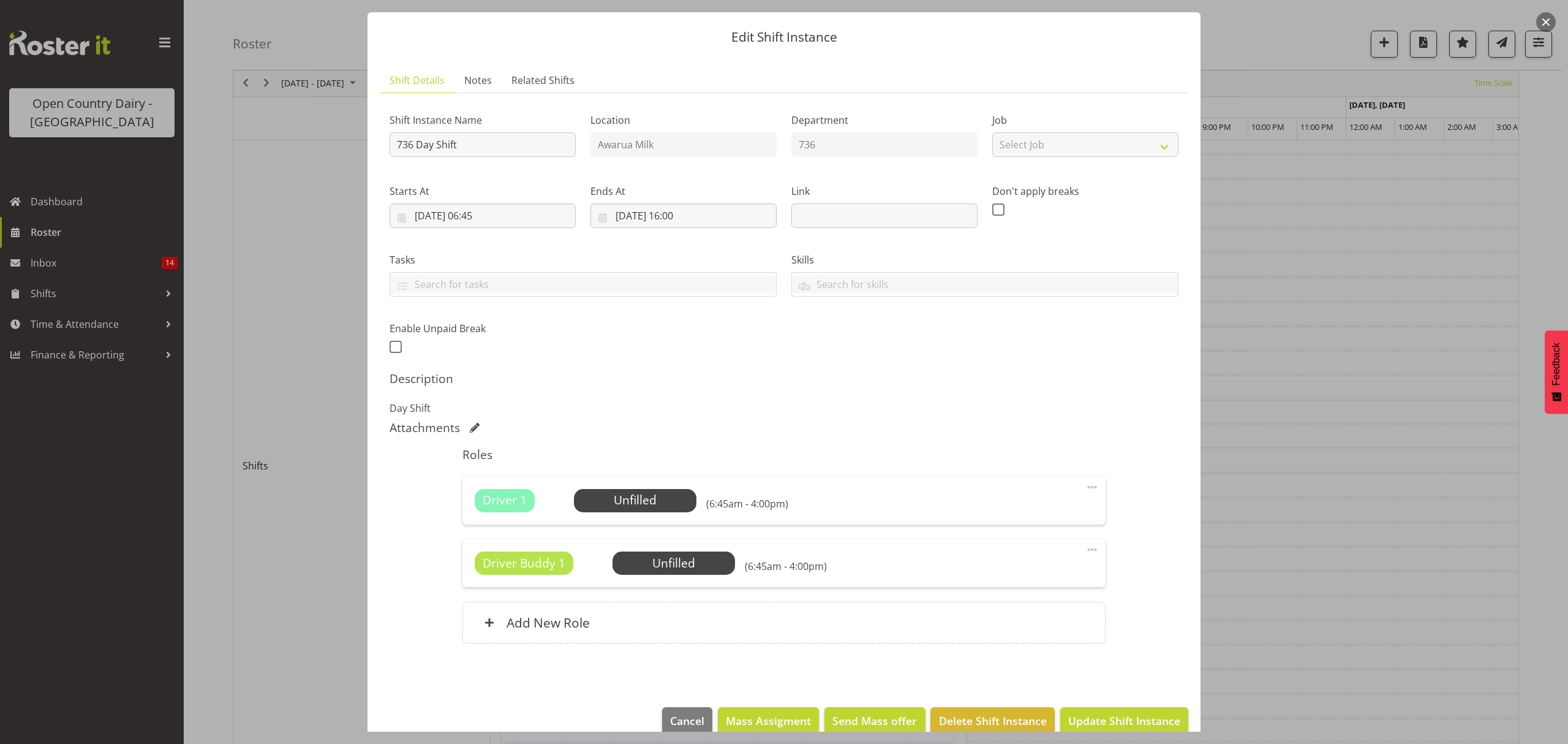
scroll to position [53, 0]
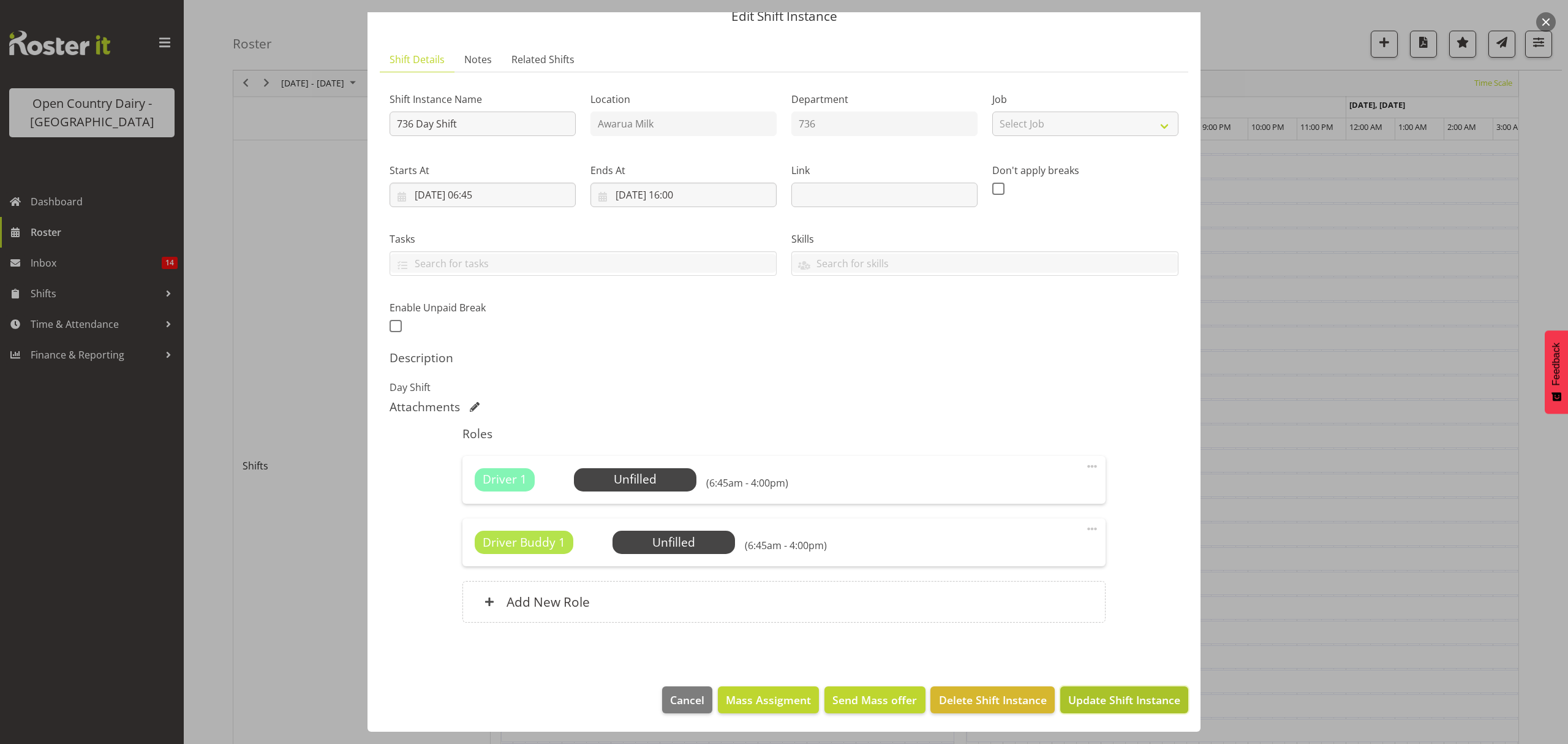
click at [1108, 697] on span "Update Shift Instance" at bounding box center [1124, 699] width 112 height 16
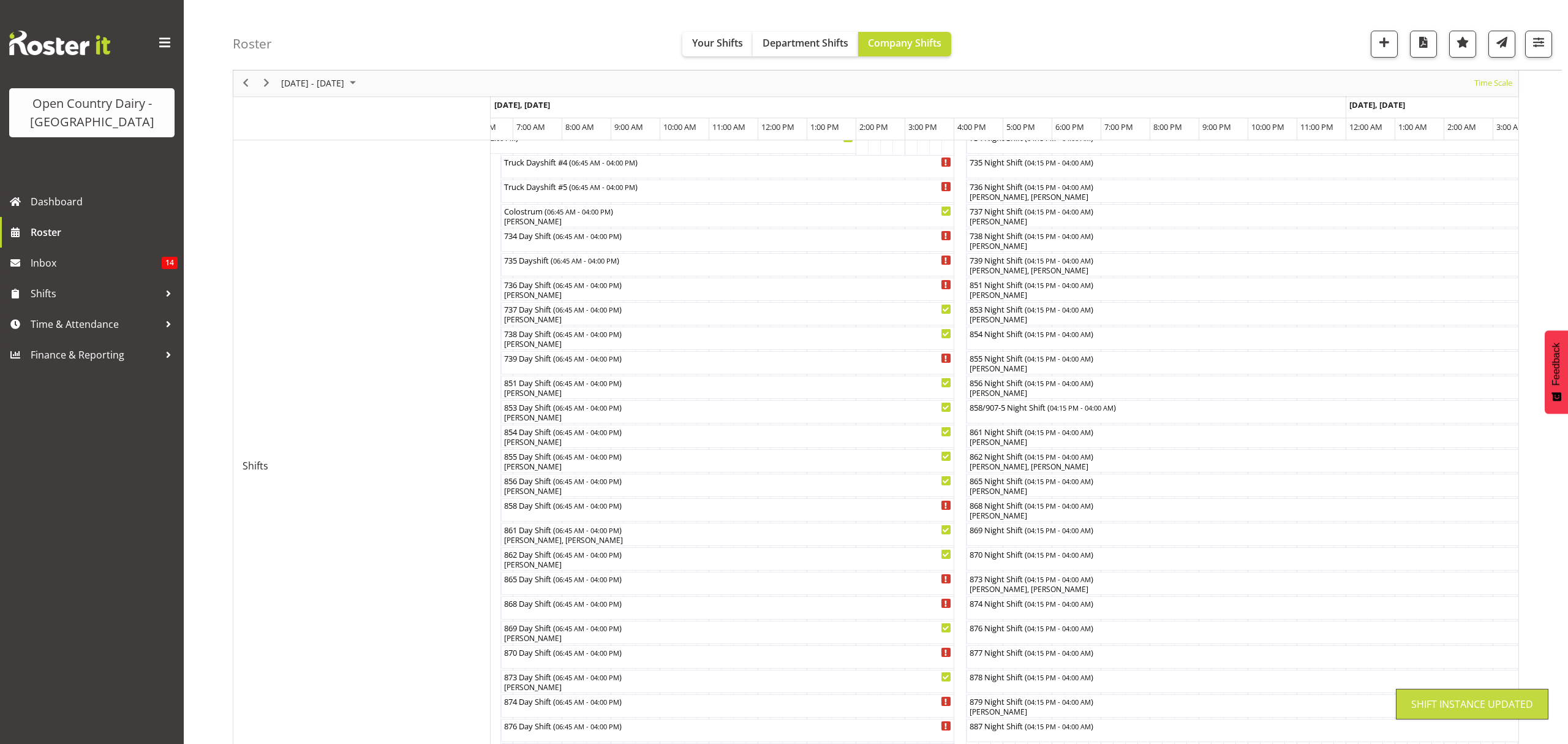
scroll to position [0, 0]
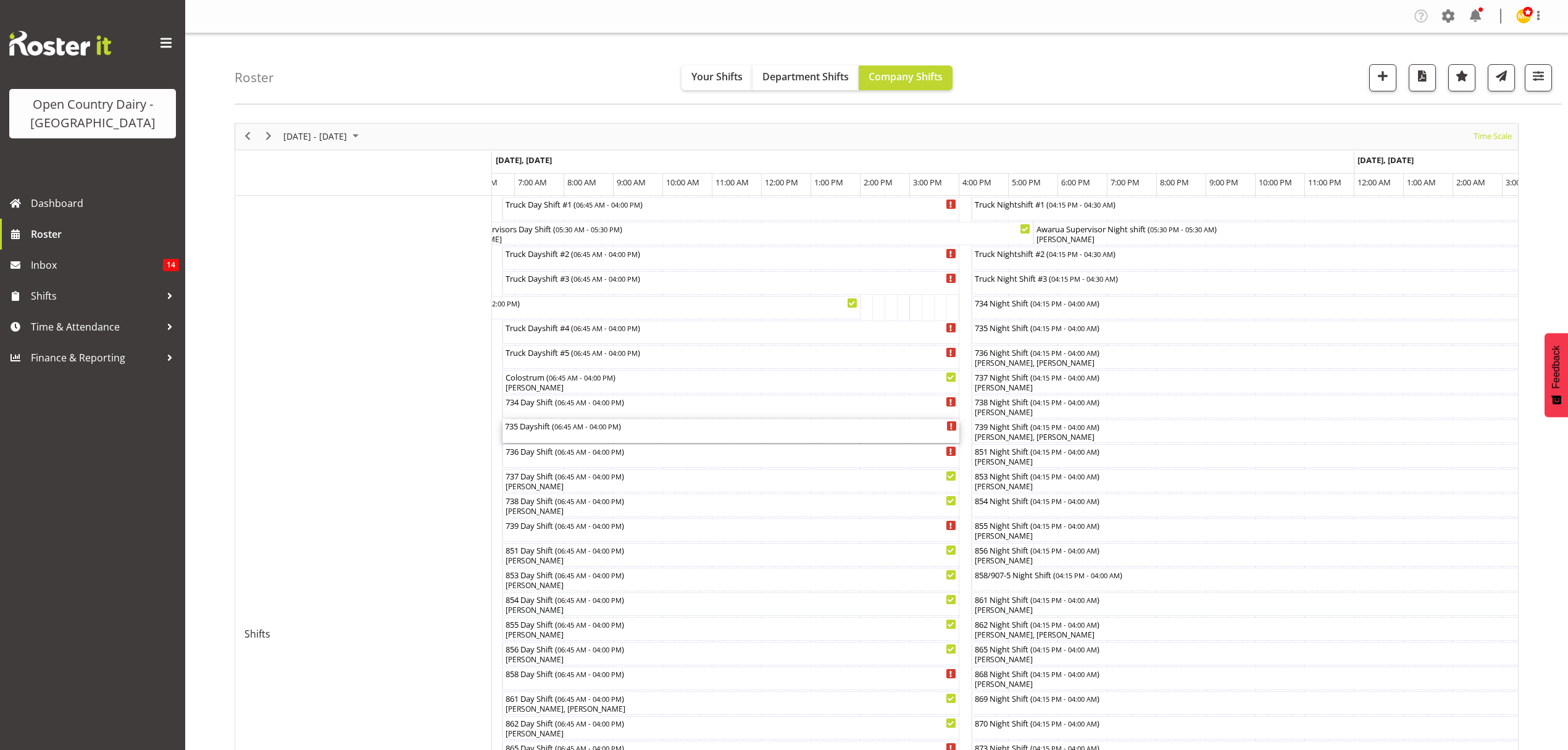
click at [609, 433] on div "735 Dayshift ( 06:45 AM - 04:00 PM )" at bounding box center [731, 431] width 452 height 24
click at [0, 0] on div at bounding box center [0, 0] width 0 height 0
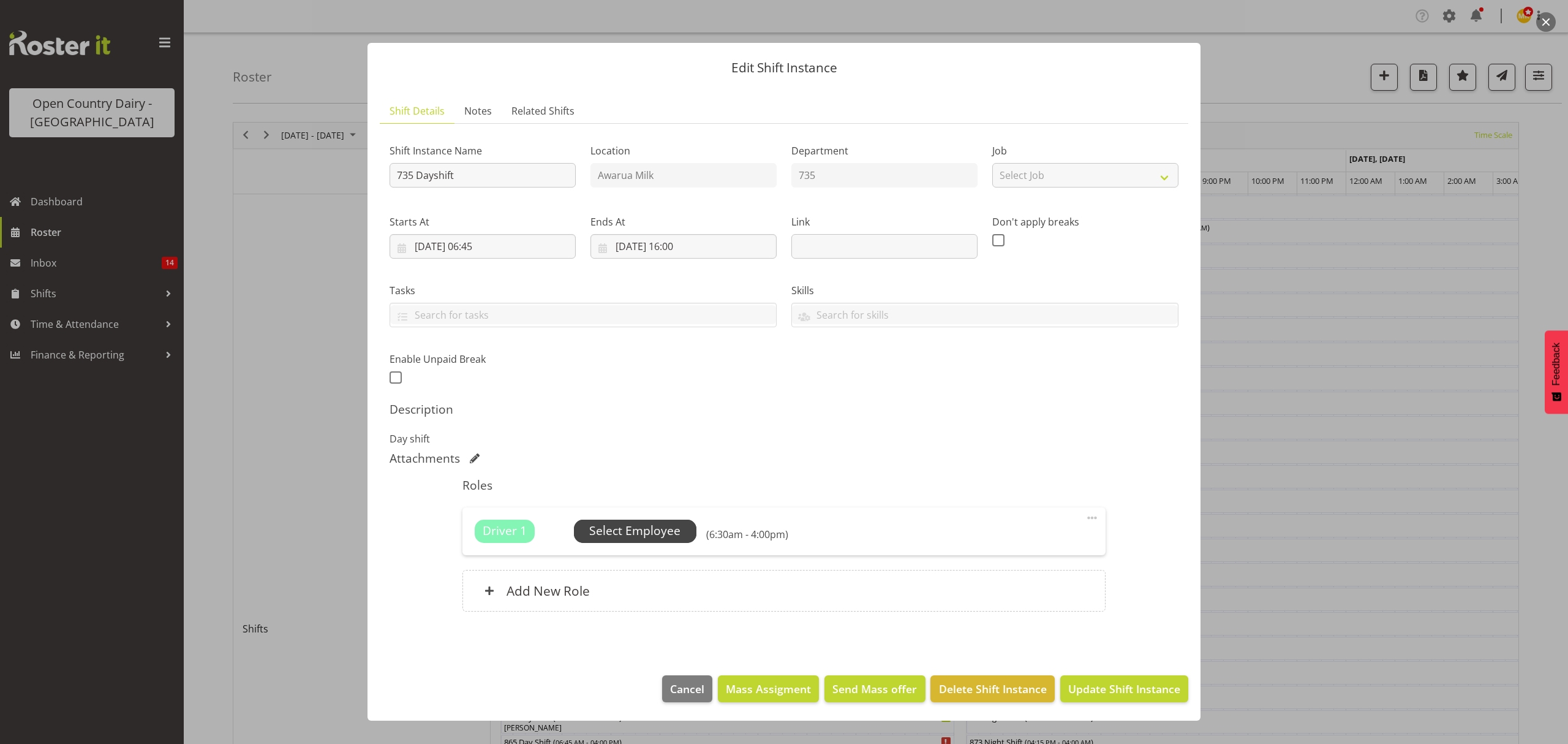
drag, startPoint x: 666, startPoint y: 519, endPoint x: 664, endPoint y: 535, distance: 16.1
click at [665, 530] on div "Driver 1 Unfilled Select Employee (6:30am - 4:00pm) Edit Cover Role Delete" at bounding box center [784, 531] width 643 height 48
click at [664, 535] on span "Select Employee" at bounding box center [635, 530] width 91 height 18
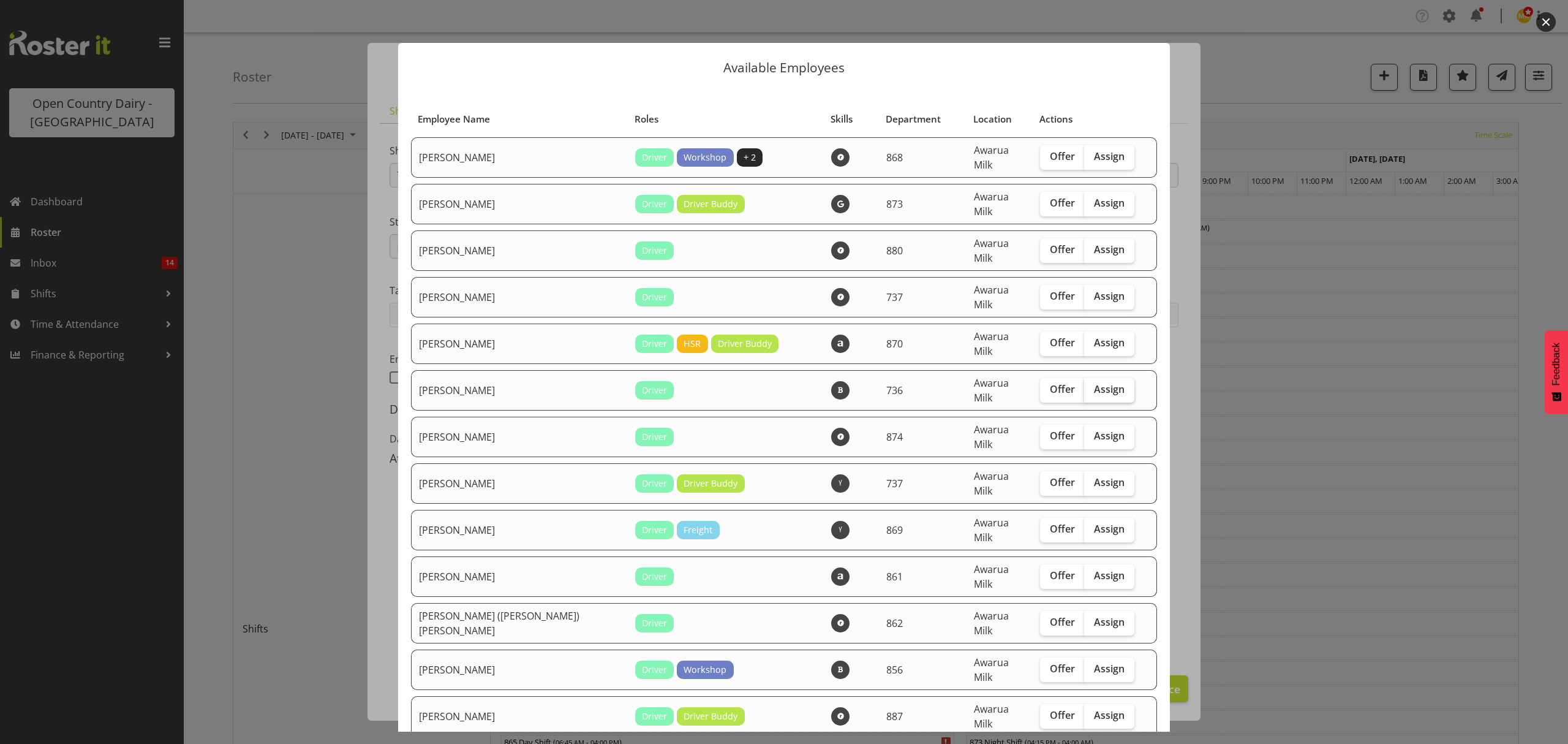
click at [1094, 383] on span "Assign" at bounding box center [1109, 389] width 31 height 13
click at [1084, 385] on input "Assign" at bounding box center [1088, 389] width 8 height 8
checkbox input "true"
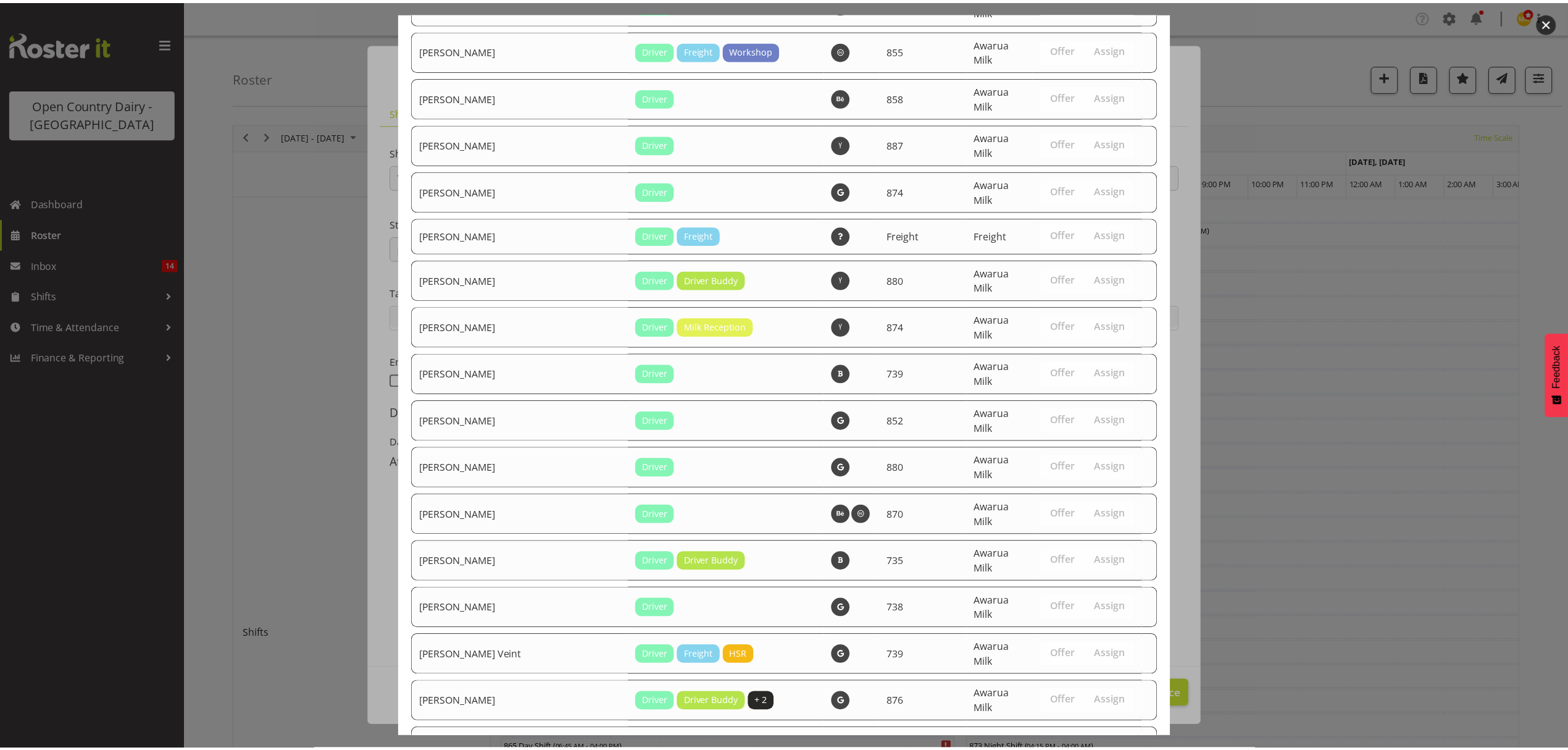
scroll to position [1991, 0]
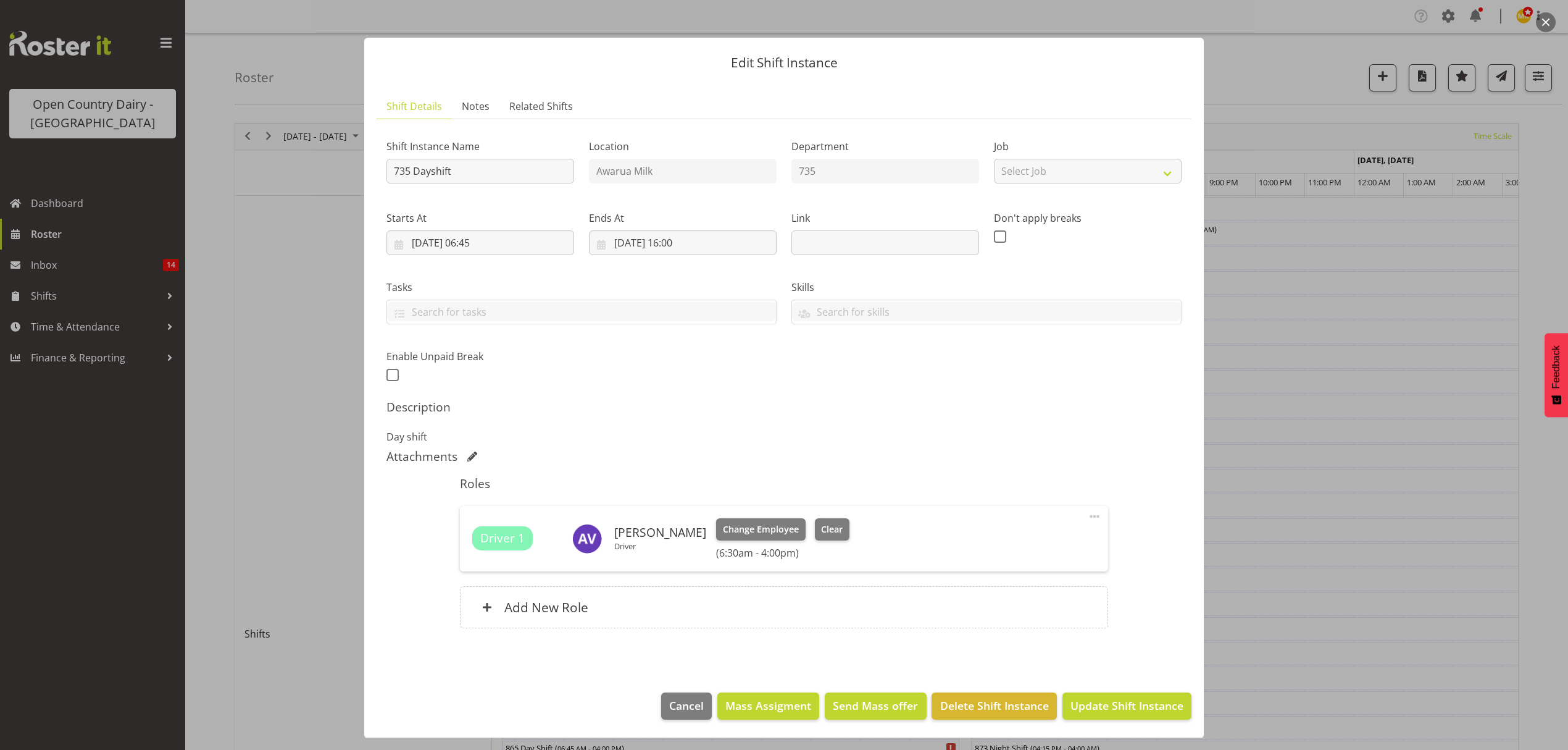
scroll to position [7, 0]
click at [1158, 705] on span "Update Shift Instance" at bounding box center [1126, 705] width 113 height 16
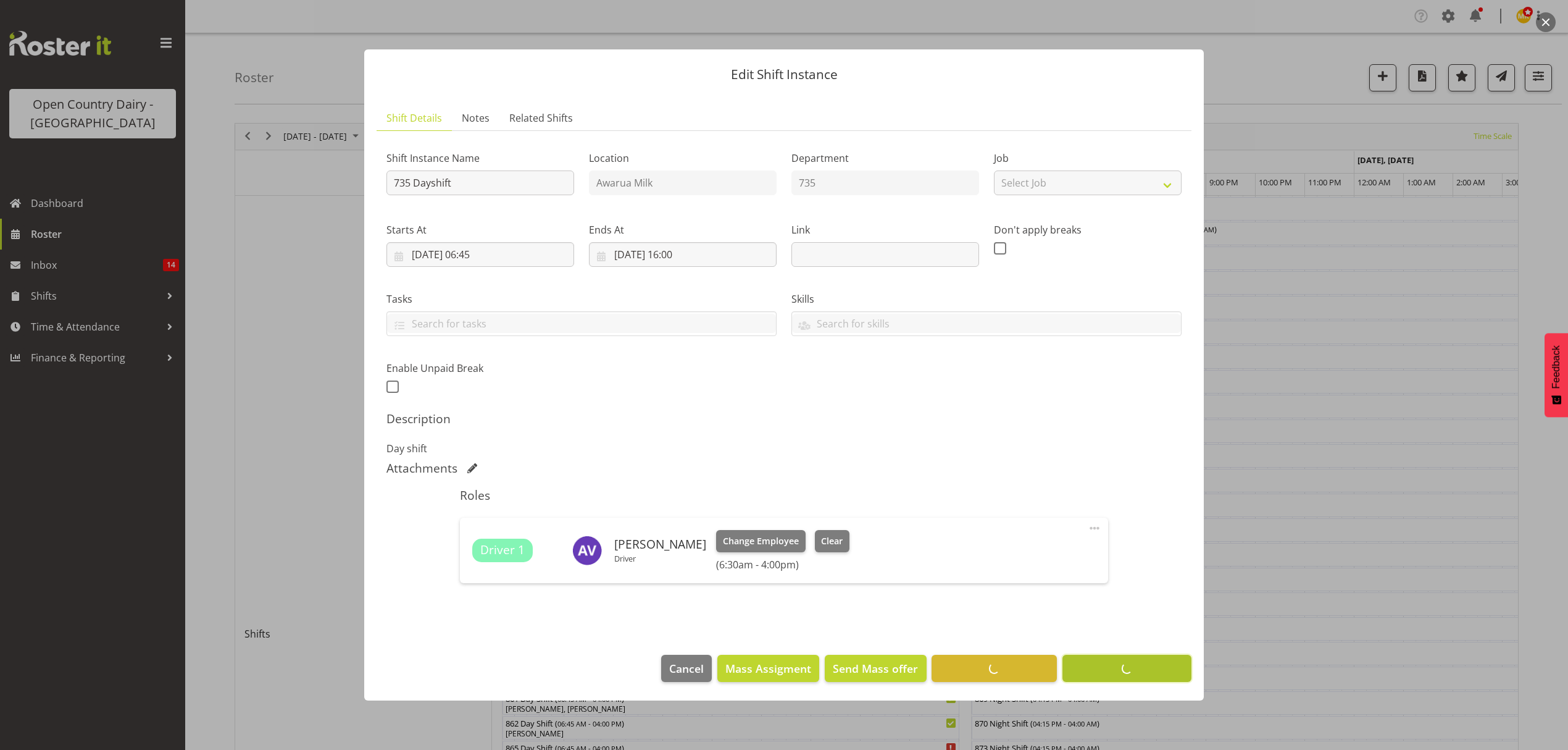
scroll to position [0, 0]
